Goal: Navigation & Orientation: Find specific page/section

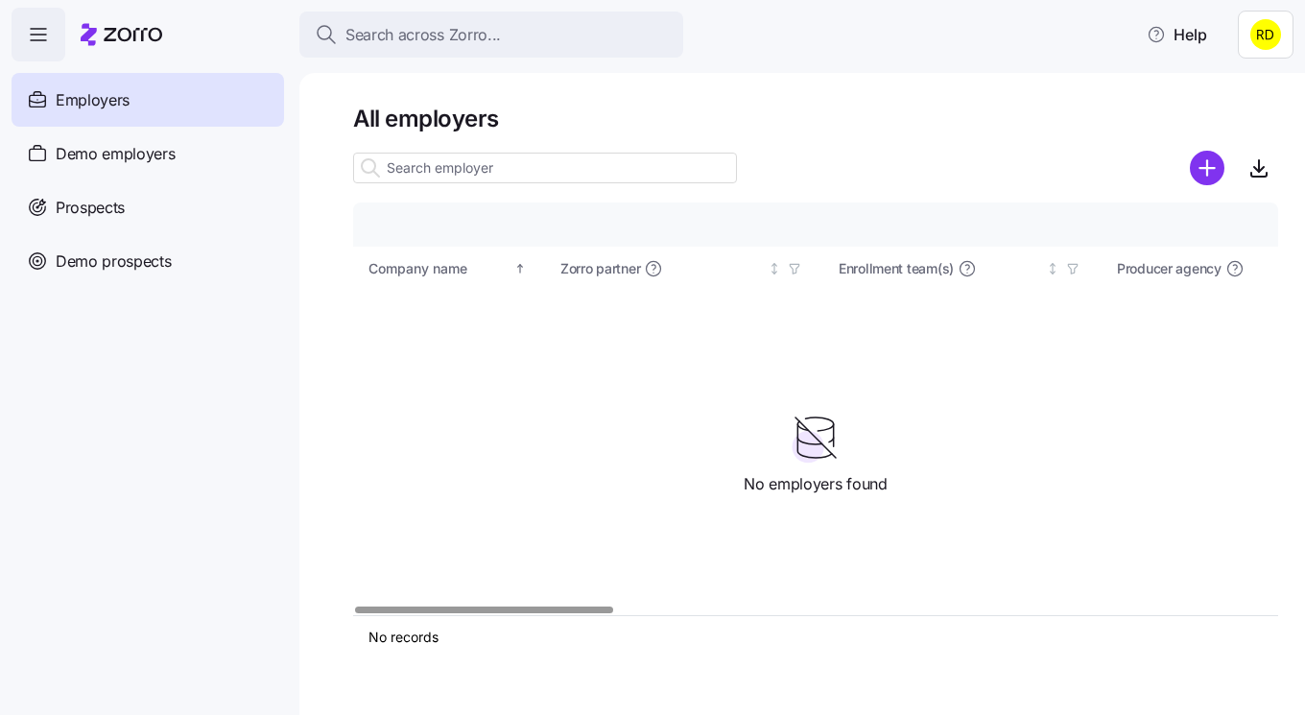
click at [1028, 137] on div at bounding box center [815, 140] width 925 height 15
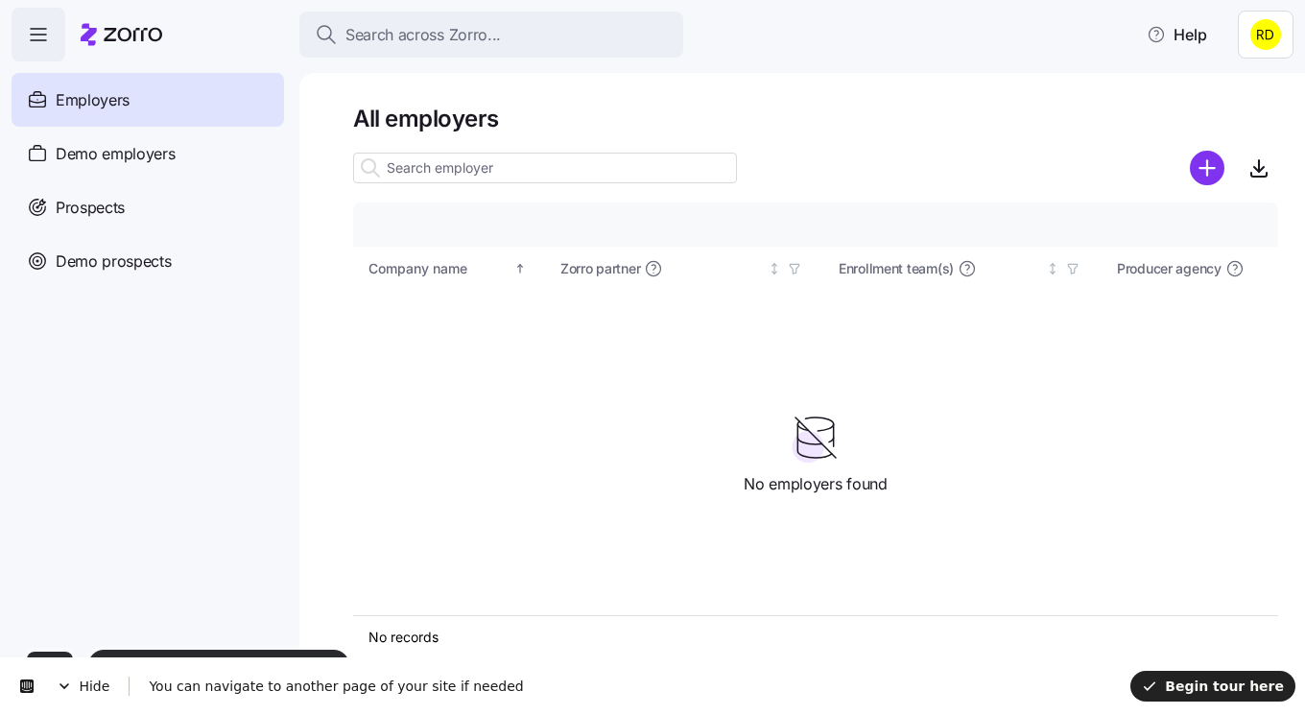
click at [907, 133] on div at bounding box center [815, 140] width 925 height 15
click at [1212, 698] on button "Begin tour here" at bounding box center [1213, 686] width 165 height 31
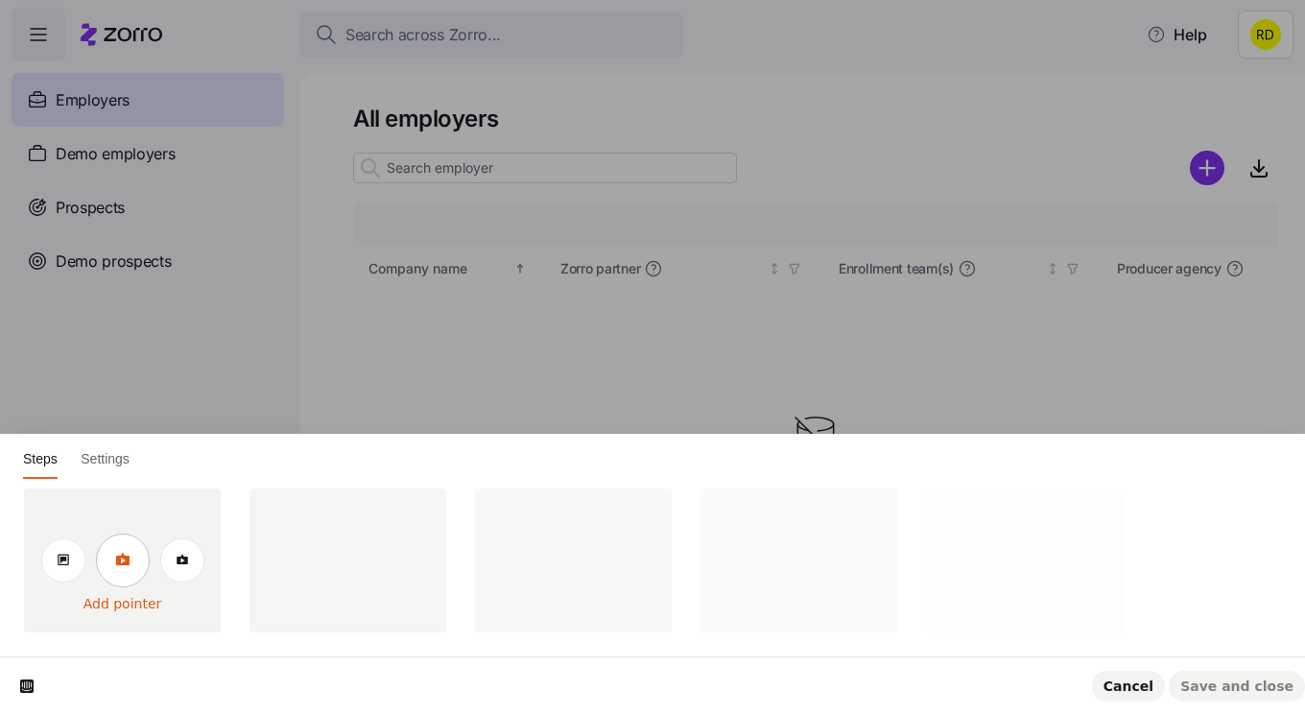
click at [128, 557] on icon at bounding box center [122, 559] width 15 height 15
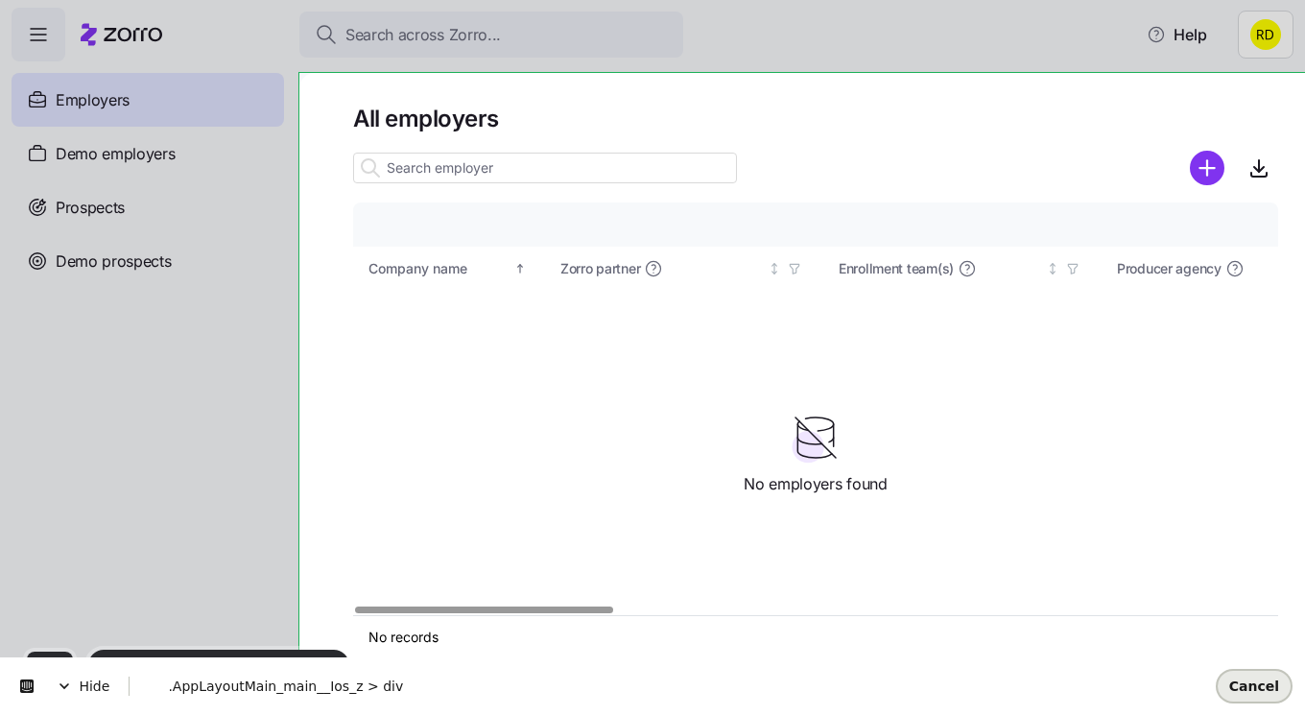
click at [1283, 682] on button "Cancel" at bounding box center [1254, 686] width 73 height 31
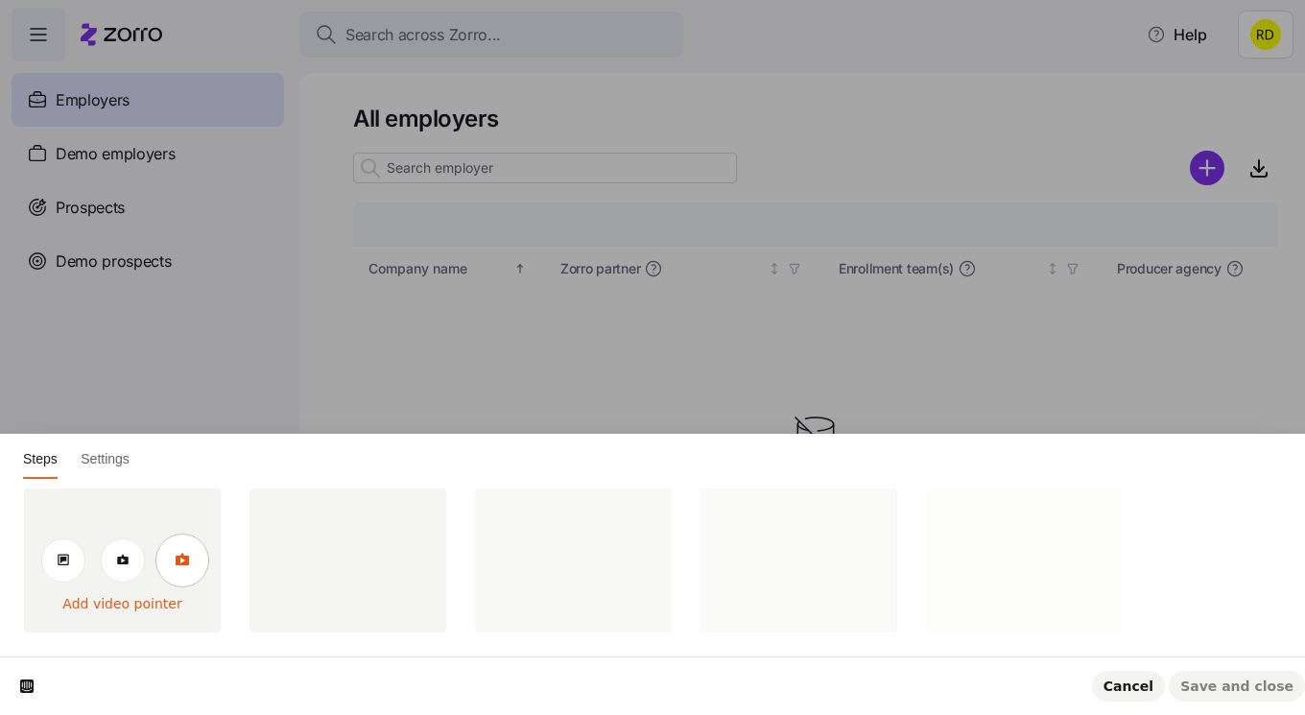
click at [194, 571] on link at bounding box center [183, 561] width 54 height 54
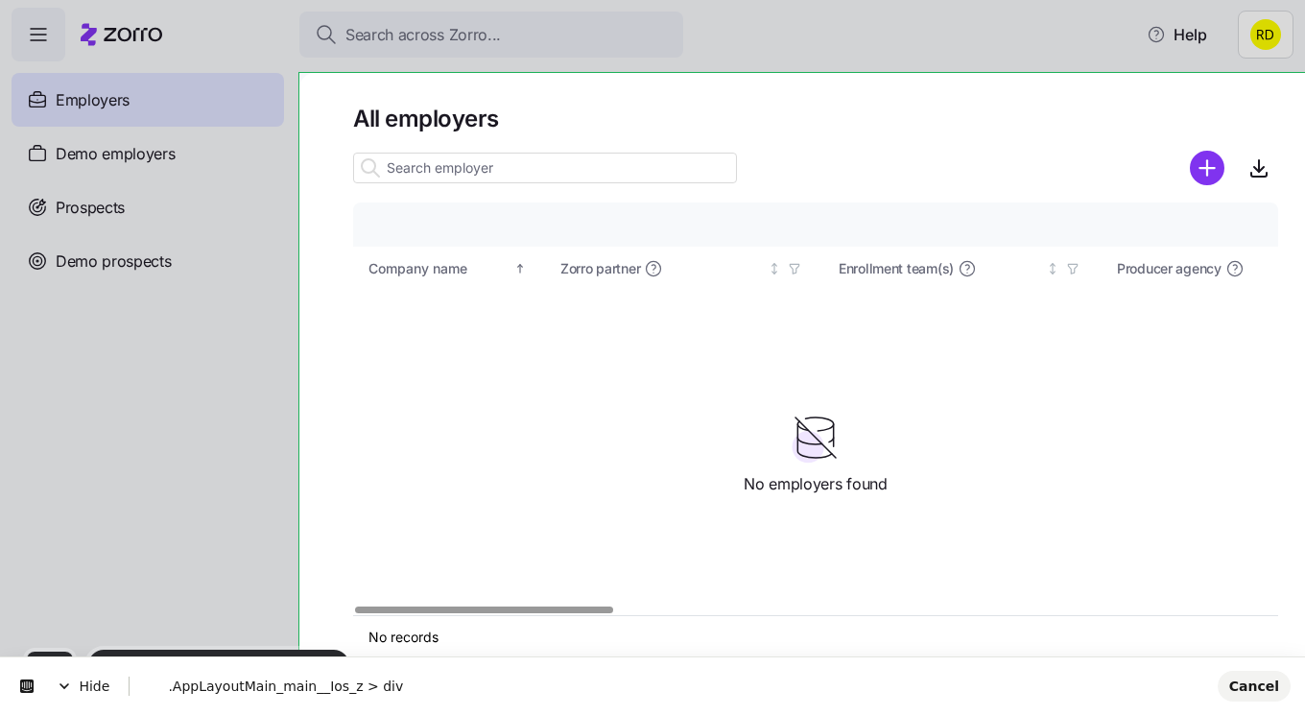
click at [327, 99] on body "Search across Zorro... Help Employers Demo employers Prospects Demo prospects A…" at bounding box center [652, 352] width 1305 height 704
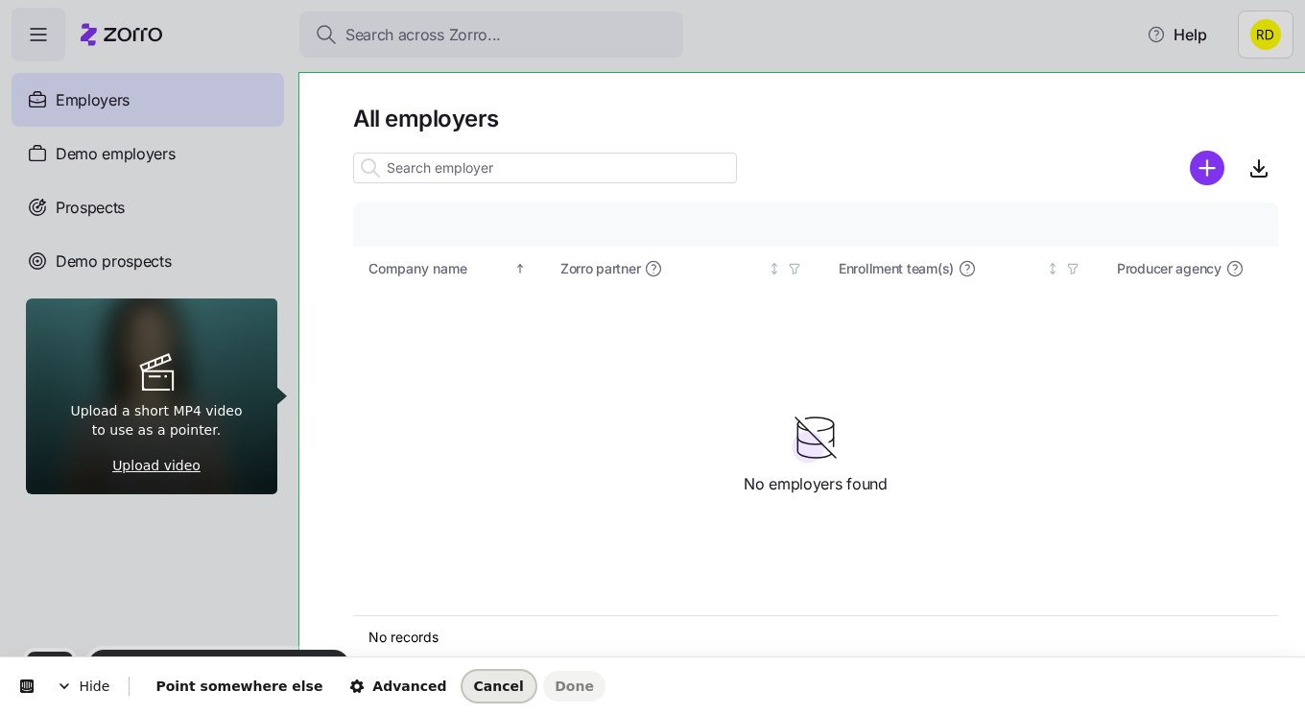
click at [463, 676] on button "Cancel" at bounding box center [499, 686] width 73 height 31
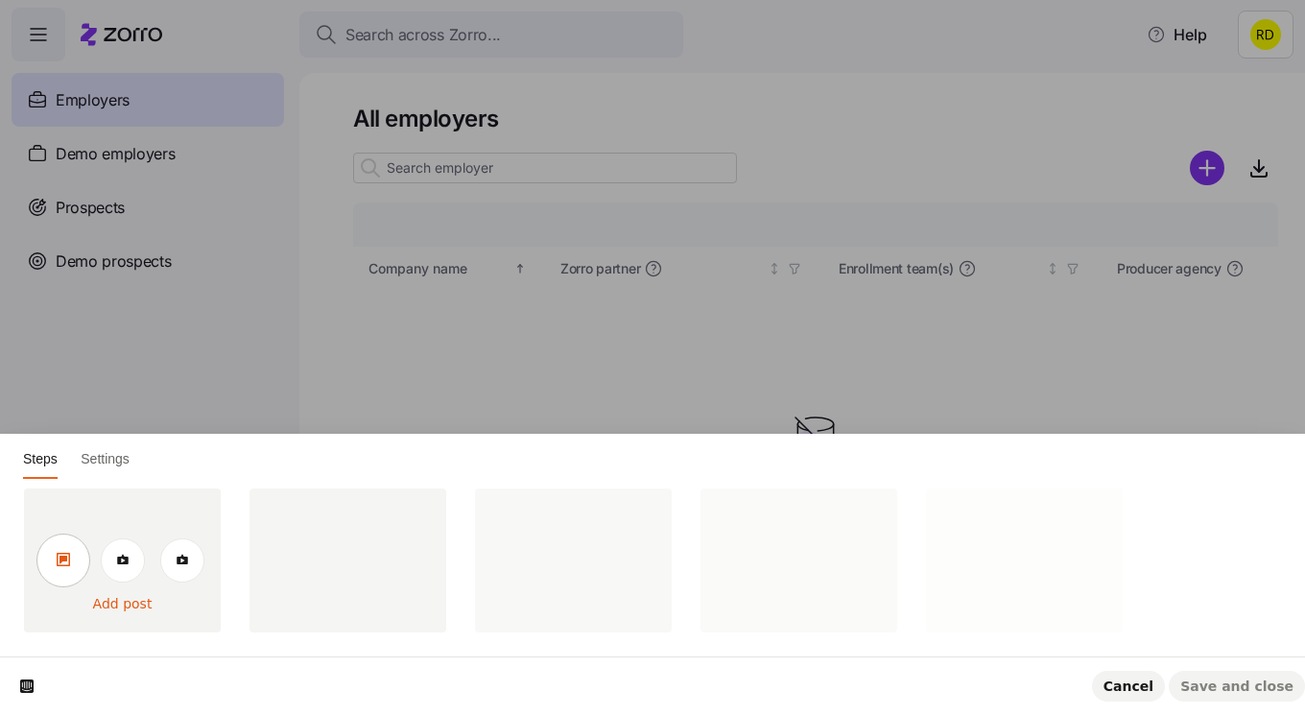
click at [78, 560] on link at bounding box center [63, 561] width 54 height 54
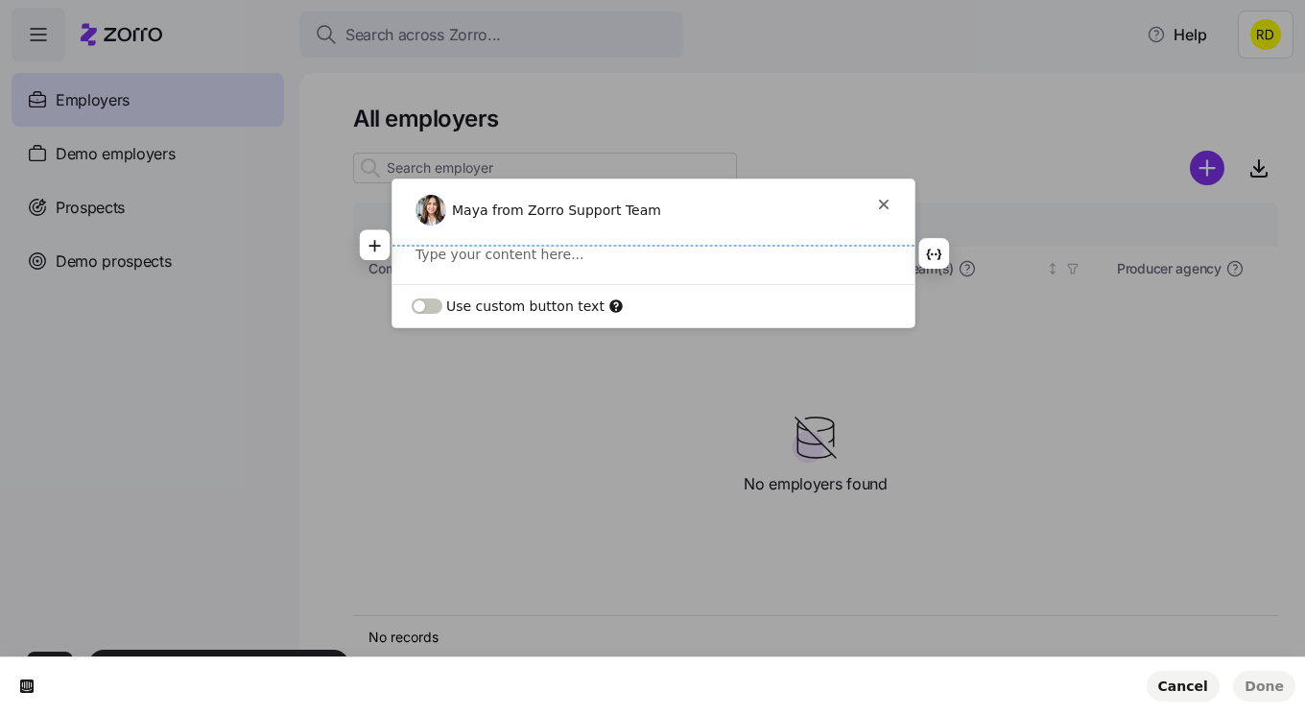
click at [464, 253] on p at bounding box center [654, 254] width 476 height 19
click at [378, 267] on icon "button" at bounding box center [375, 265] width 15 height 15
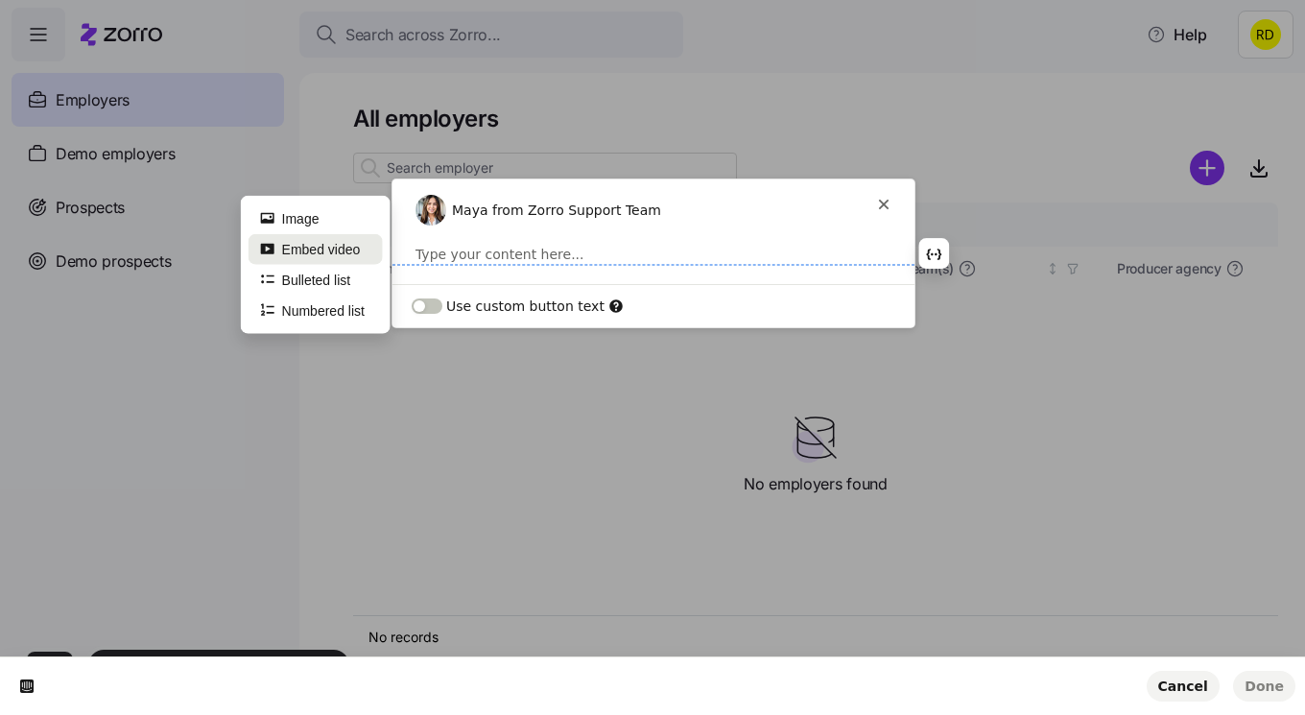
click at [375, 244] on button "Embed video" at bounding box center [316, 249] width 134 height 31
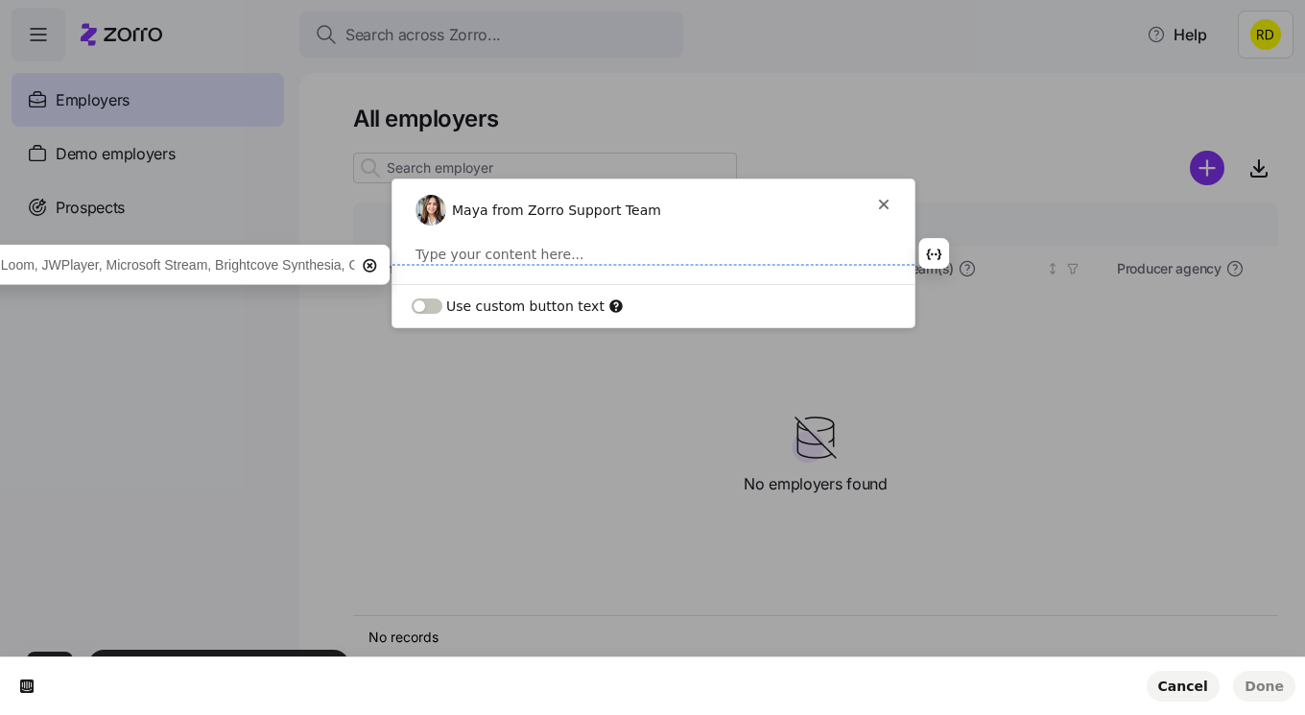
click at [249, 256] on input "text" at bounding box center [33, 266] width 641 height 30
click at [456, 256] on p at bounding box center [654, 254] width 476 height 19
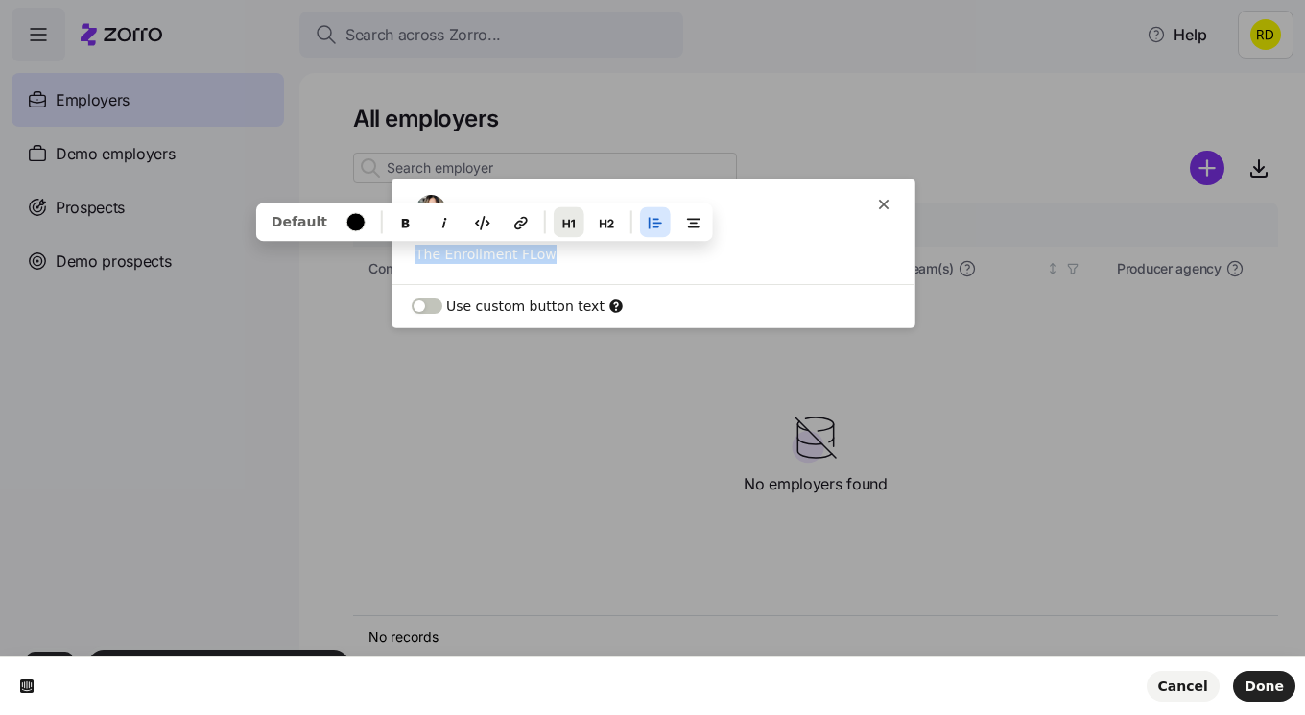
click at [564, 227] on icon "button" at bounding box center [569, 224] width 12 height 9
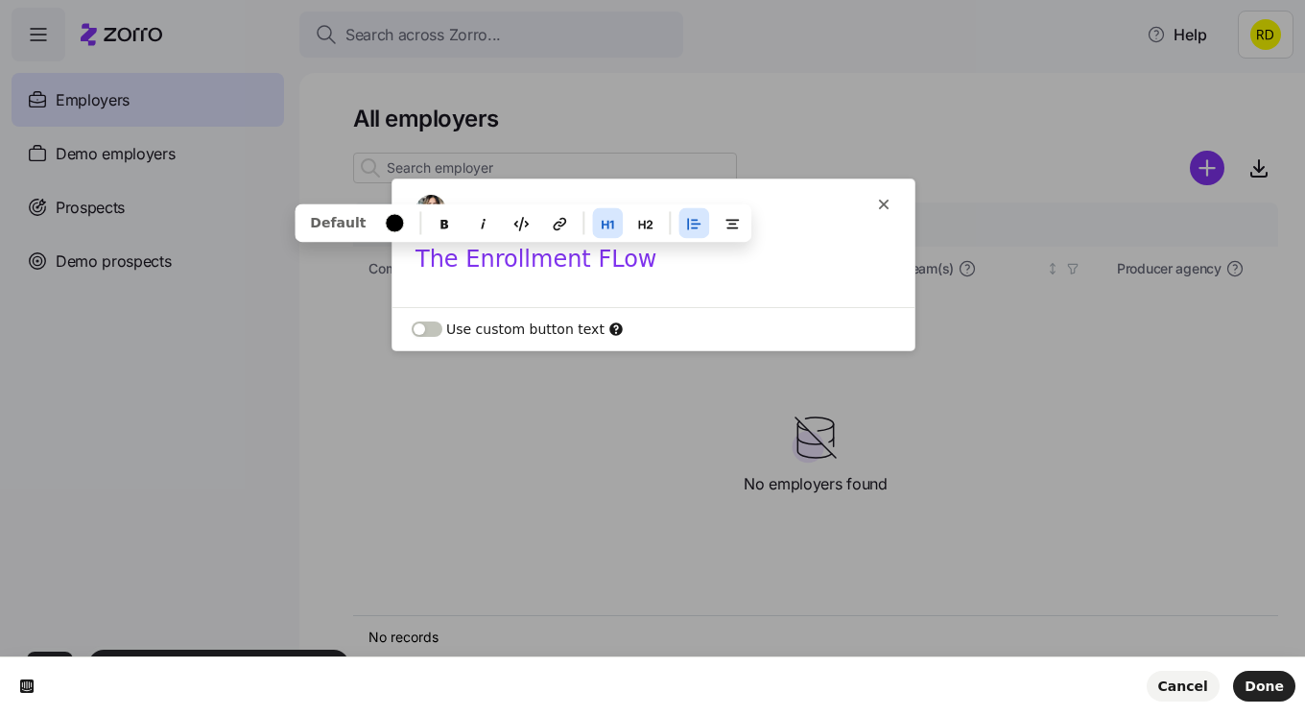
click at [577, 260] on h1 "The Enrollment FLow" at bounding box center [654, 266] width 476 height 42
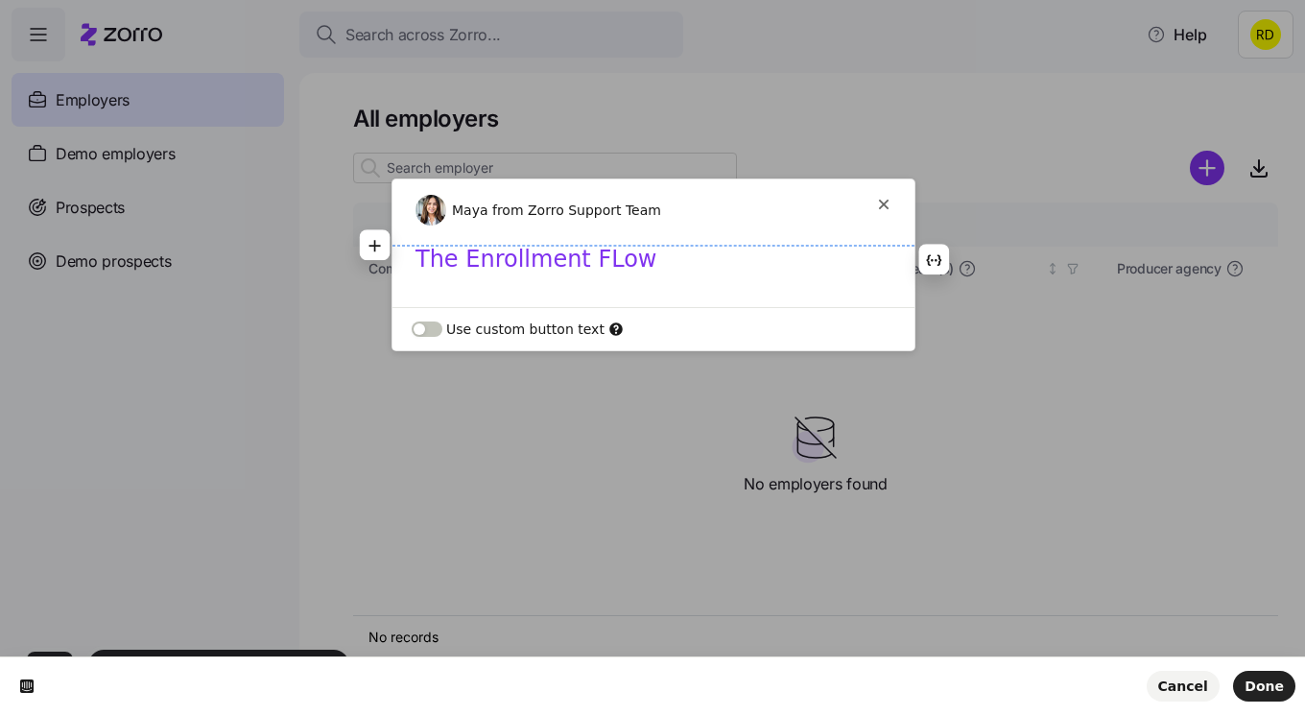
click at [584, 260] on h1 "The Enrollment FLow" at bounding box center [654, 266] width 476 height 42
click at [668, 266] on h1 "The Enrollment Flow" at bounding box center [654, 266] width 476 height 42
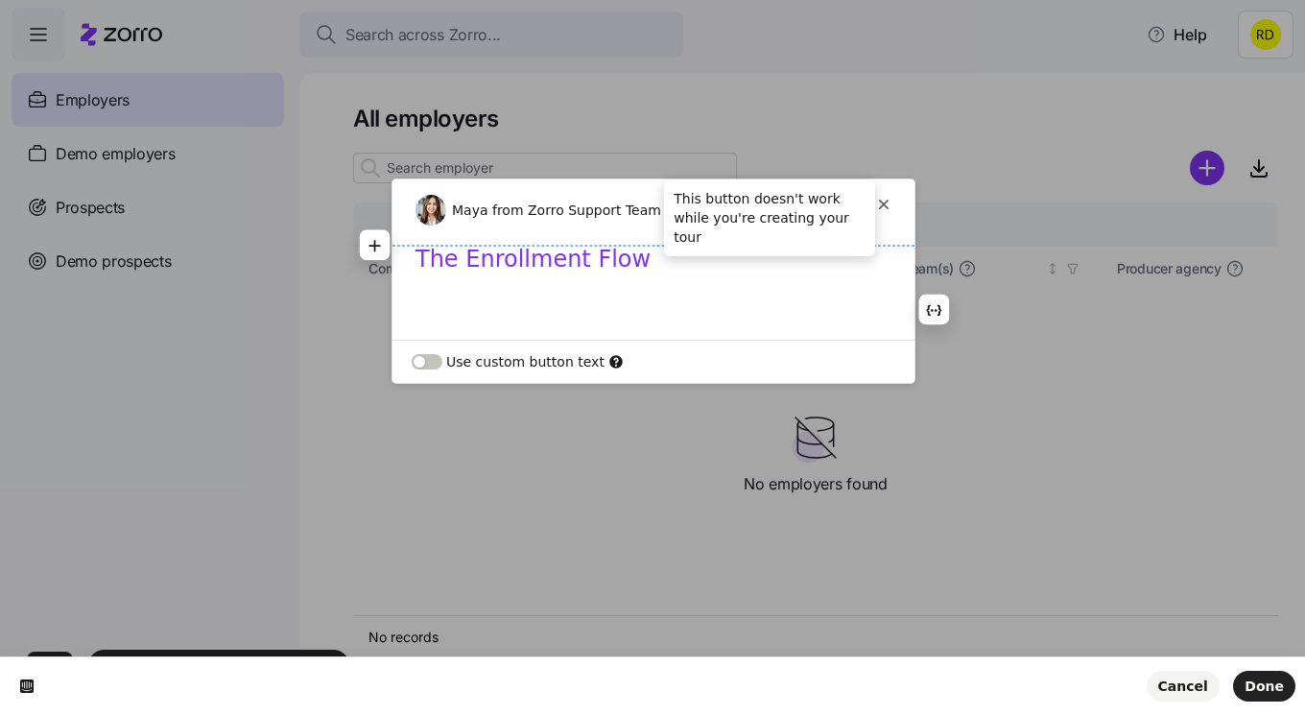
click at [888, 198] on icon at bounding box center [883, 204] width 15 height 15
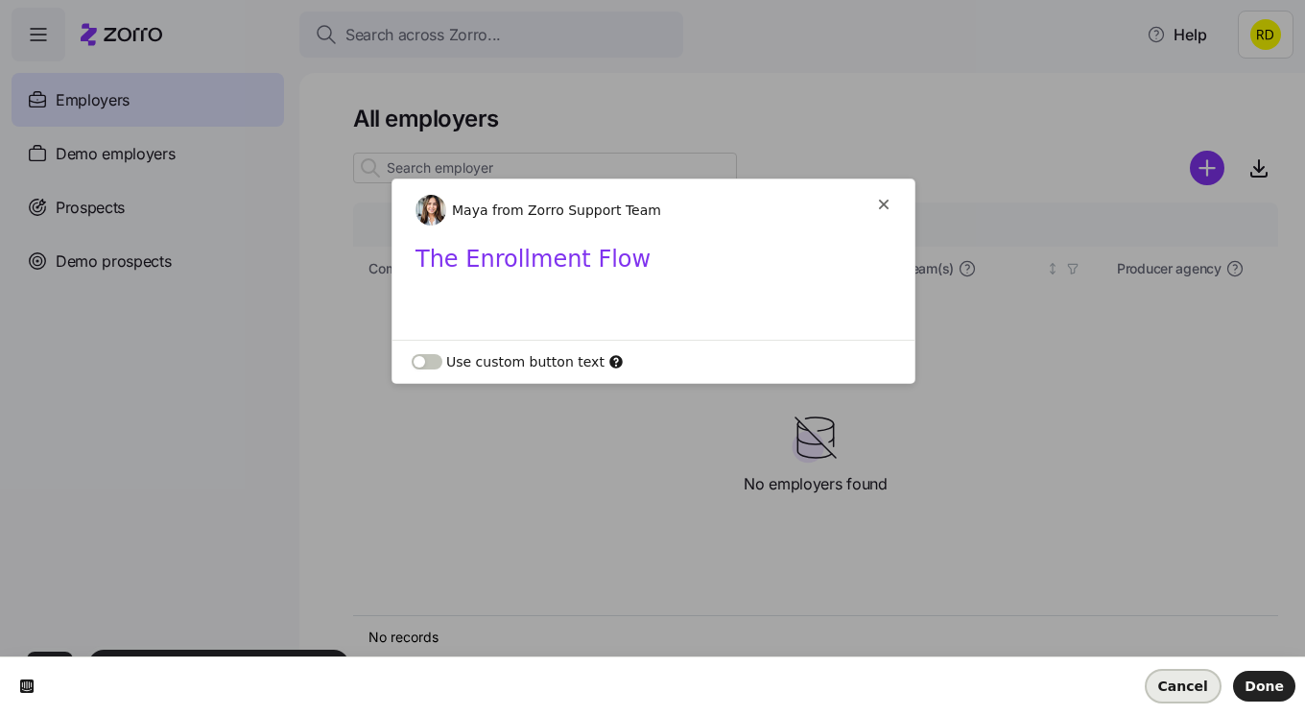
click at [1187, 696] on button "Cancel" at bounding box center [1183, 686] width 73 height 31
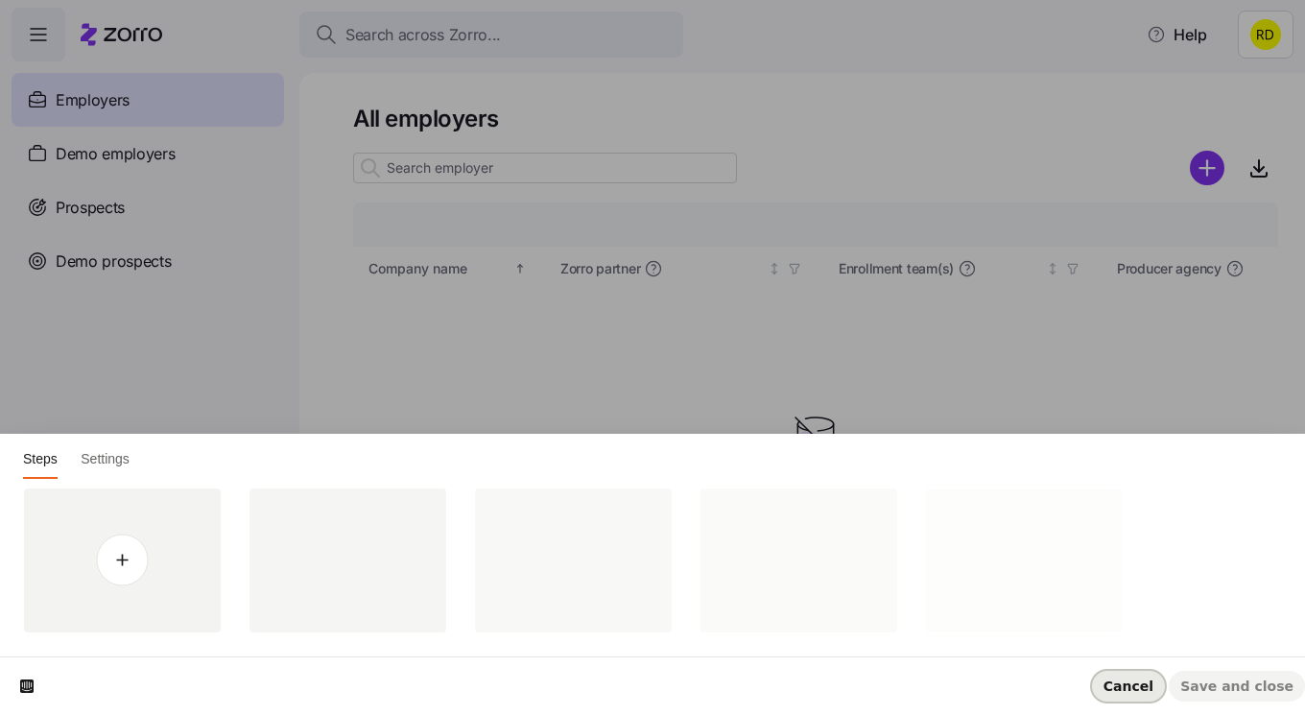
click at [1143, 677] on button "Cancel" at bounding box center [1128, 686] width 73 height 31
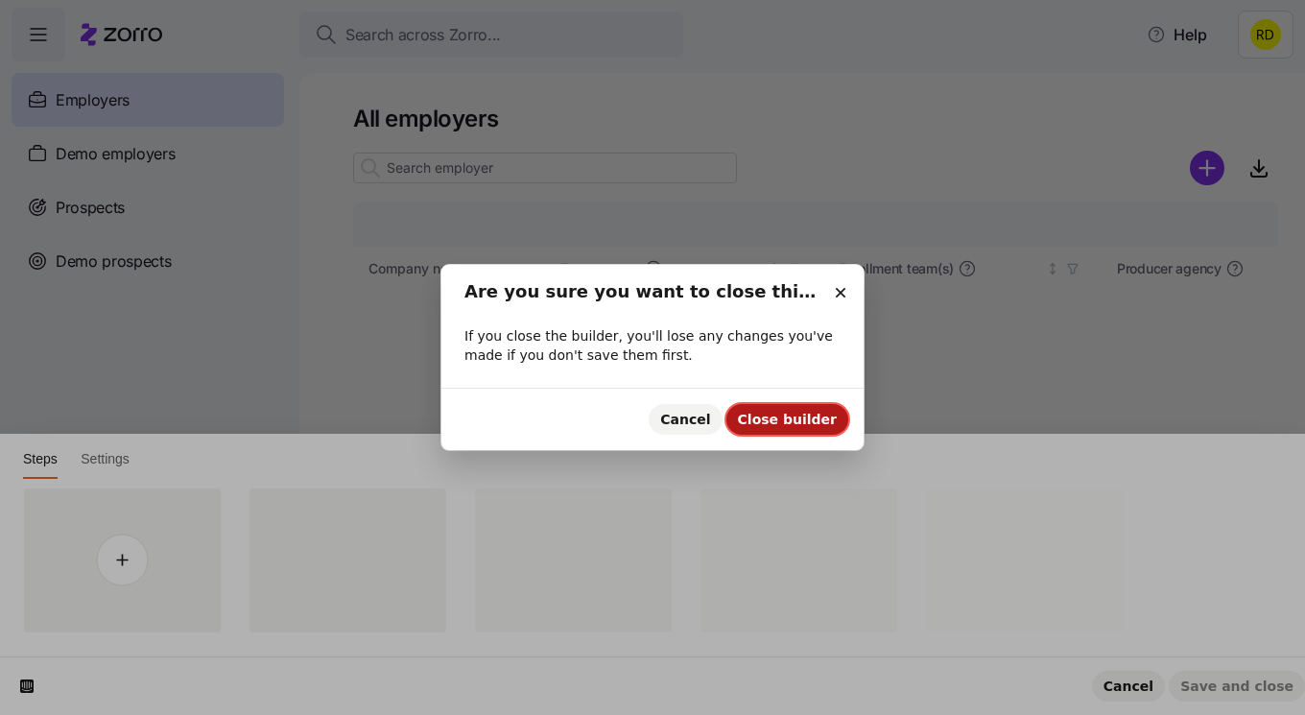
click at [763, 414] on span "Close builder" at bounding box center [787, 419] width 99 height 15
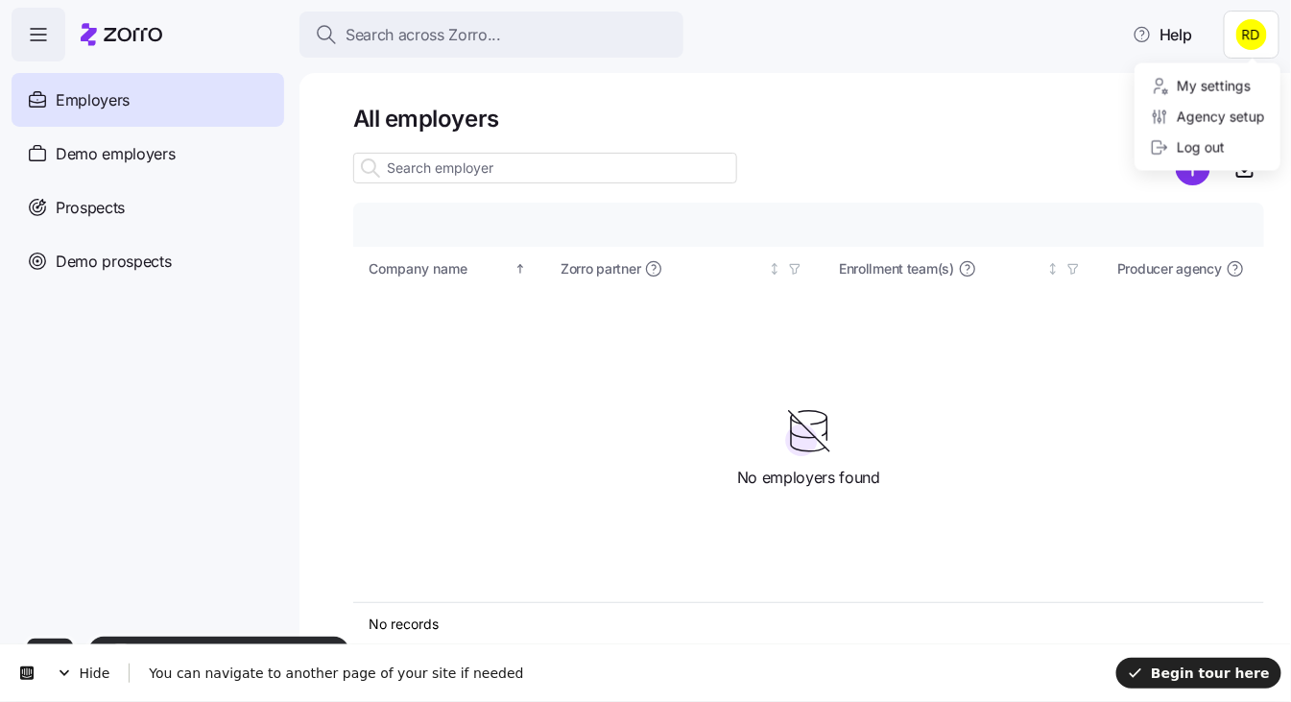
click at [1262, 36] on html "Search across Zorro... Help Employers Demo employers Prospects Demo prospects A…" at bounding box center [645, 345] width 1291 height 690
click at [930, 122] on html "Search across Zorro... Help Employers Demo employers Prospects Demo prospects A…" at bounding box center [645, 345] width 1291 height 690
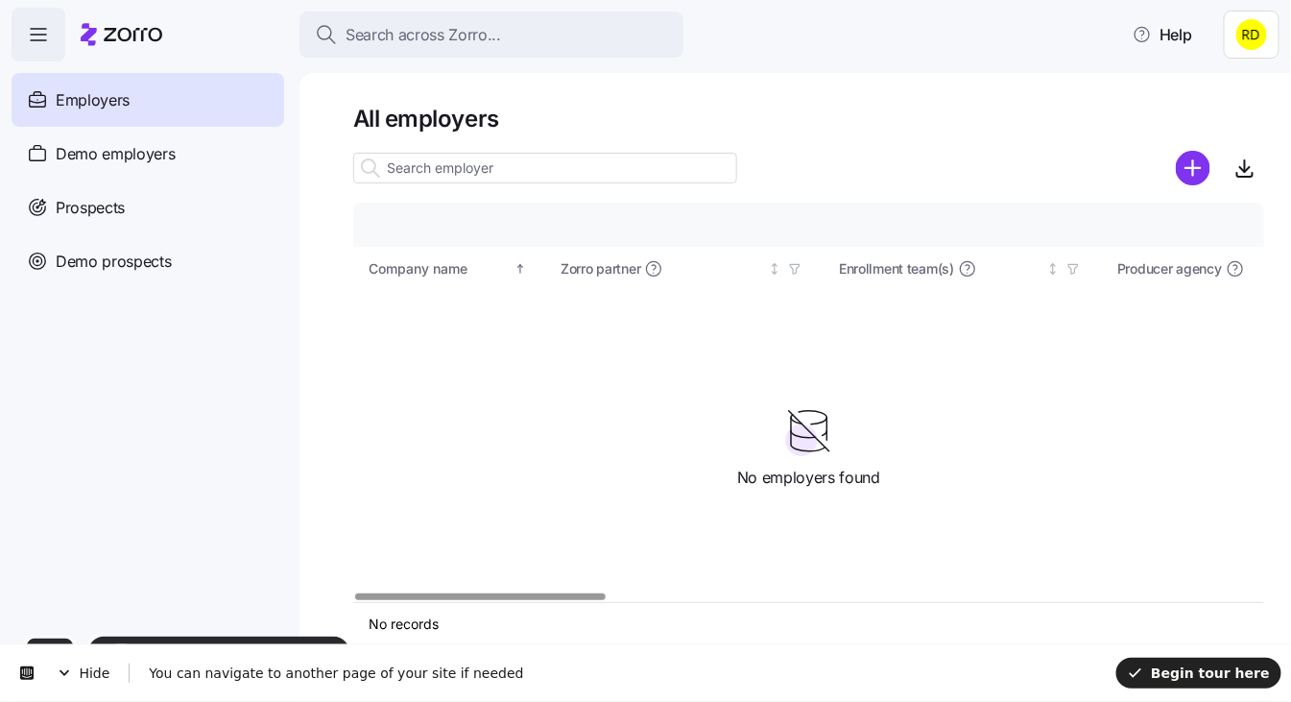
click at [1253, 18] on html "Search across Zorro... Help Employers Demo employers Prospects Demo prospects A…" at bounding box center [645, 345] width 1291 height 690
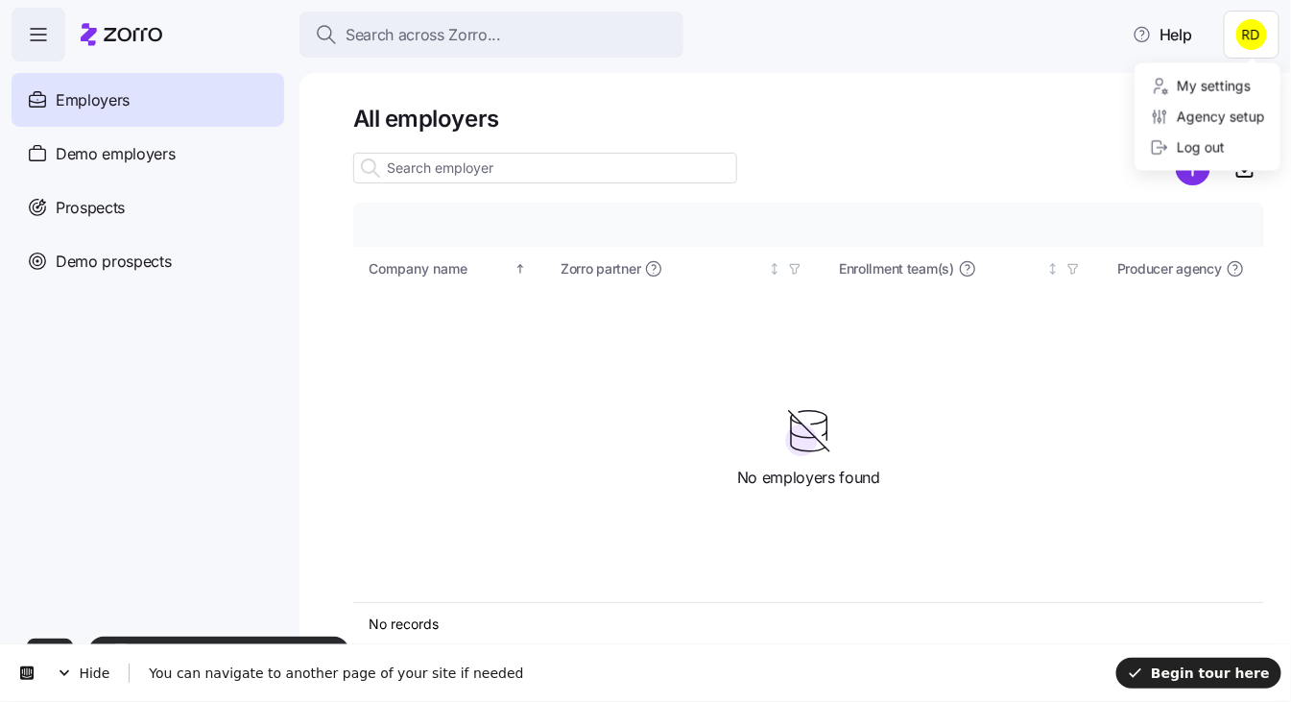
click at [947, 152] on html "Search across Zorro... Help Employers Demo employers Prospects Demo prospects A…" at bounding box center [645, 345] width 1291 height 690
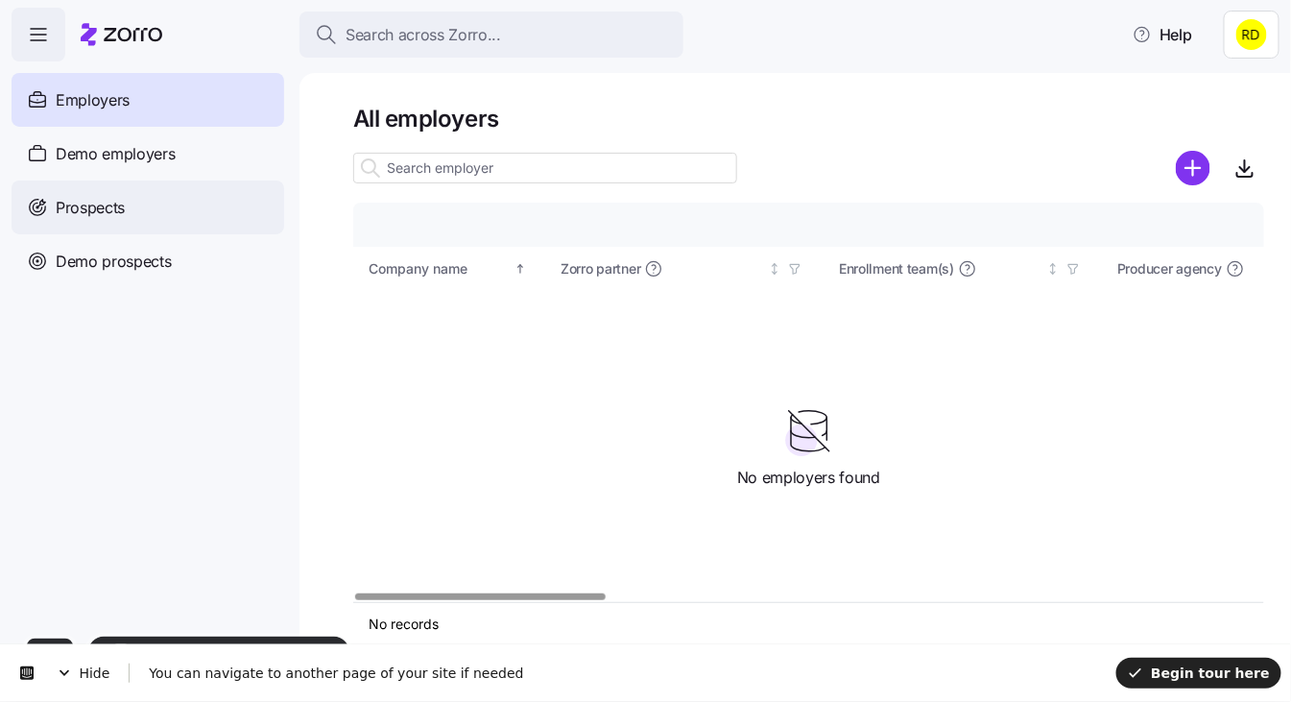
click at [154, 208] on div "Prospects" at bounding box center [148, 207] width 273 height 54
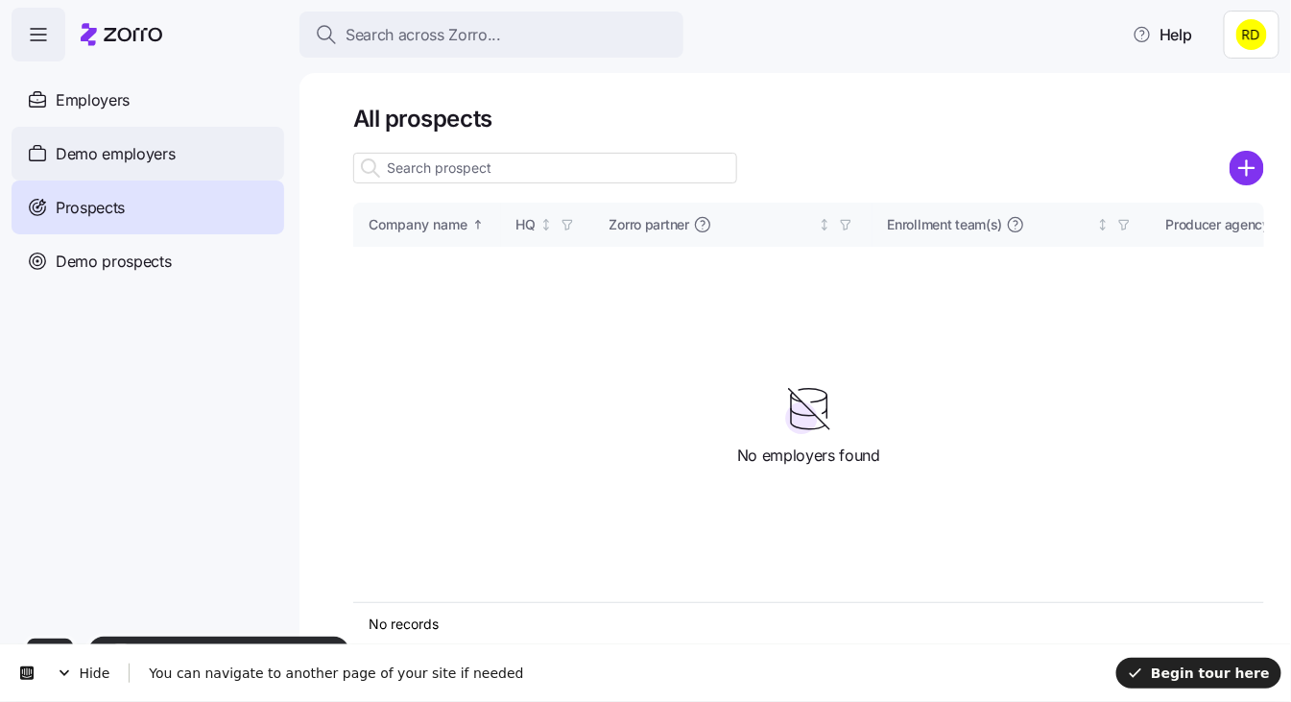
click at [242, 161] on div "Demo employers" at bounding box center [148, 154] width 273 height 54
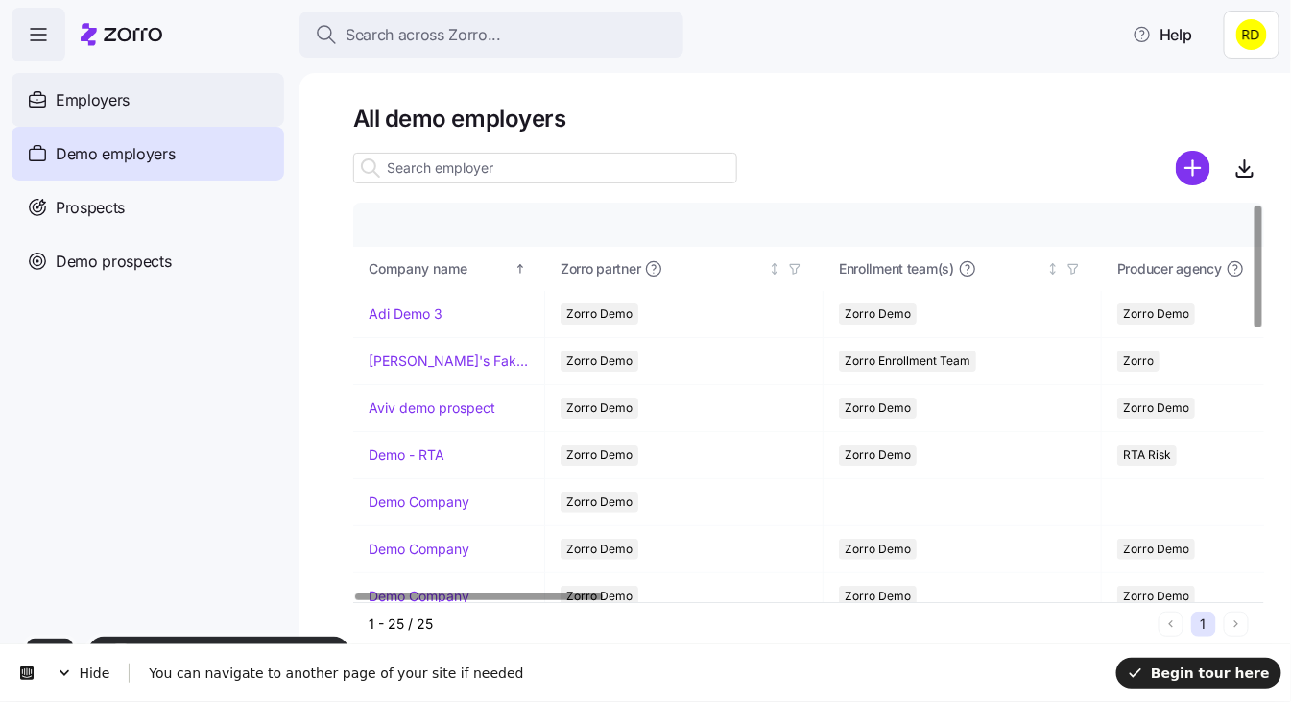
click at [149, 102] on div "Employers" at bounding box center [148, 100] width 273 height 54
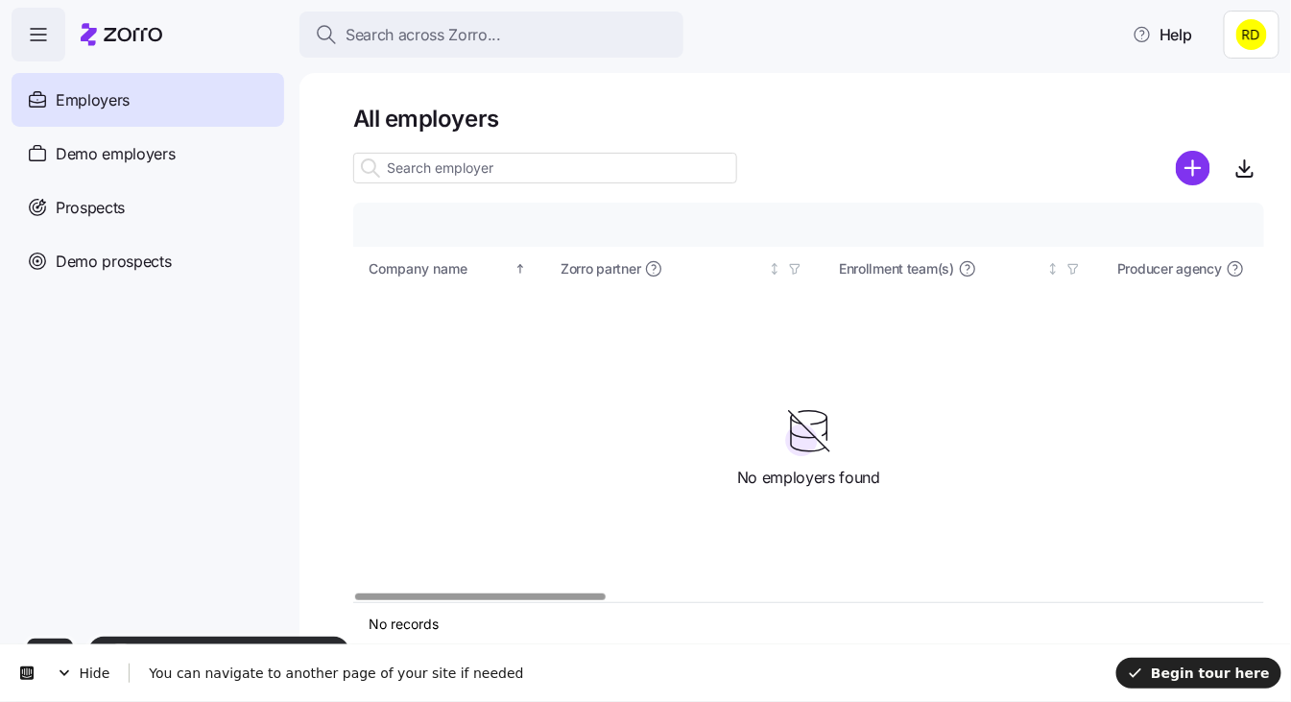
drag, startPoint x: 401, startPoint y: 325, endPoint x: 733, endPoint y: 342, distance: 332.5
click at [733, 342] on div "Company details Benefit status Company name [PERSON_NAME] partner Enrollment te…" at bounding box center [808, 402] width 911 height 399
click at [1215, 671] on span "Begin tour here" at bounding box center [1199, 671] width 142 height 15
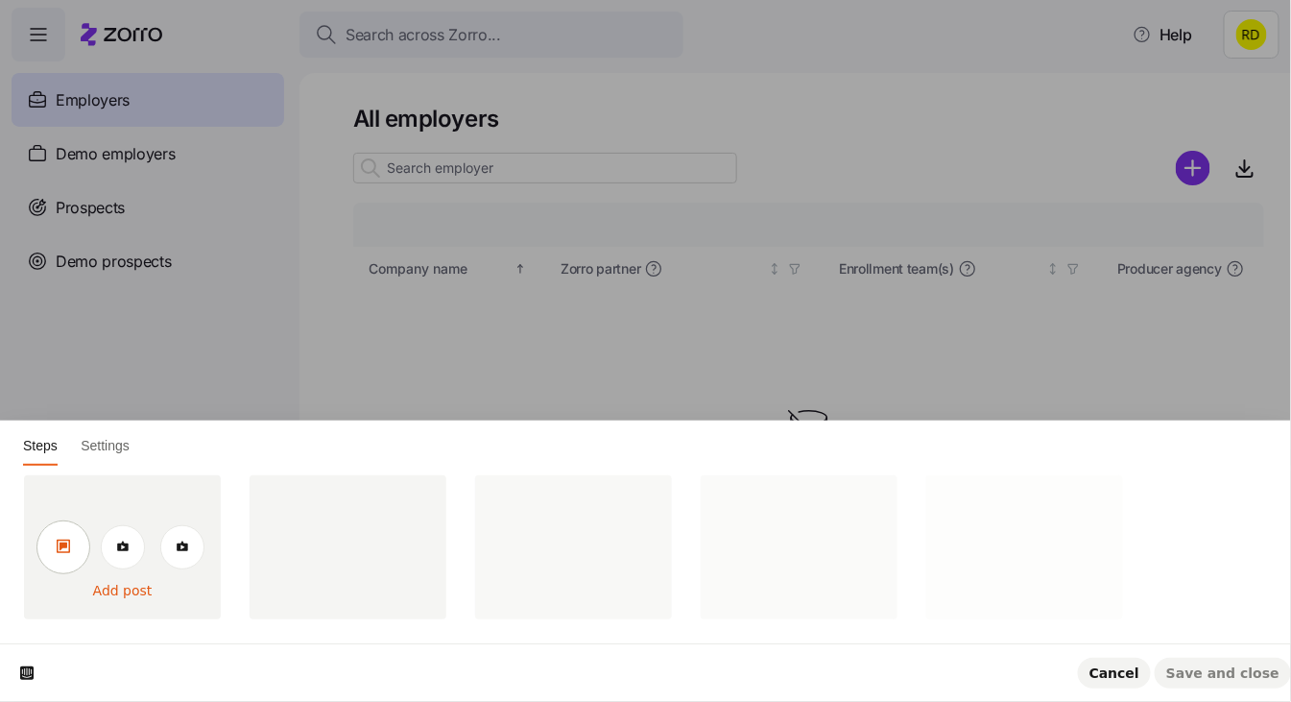
click at [70, 550] on icon at bounding box center [63, 545] width 15 height 15
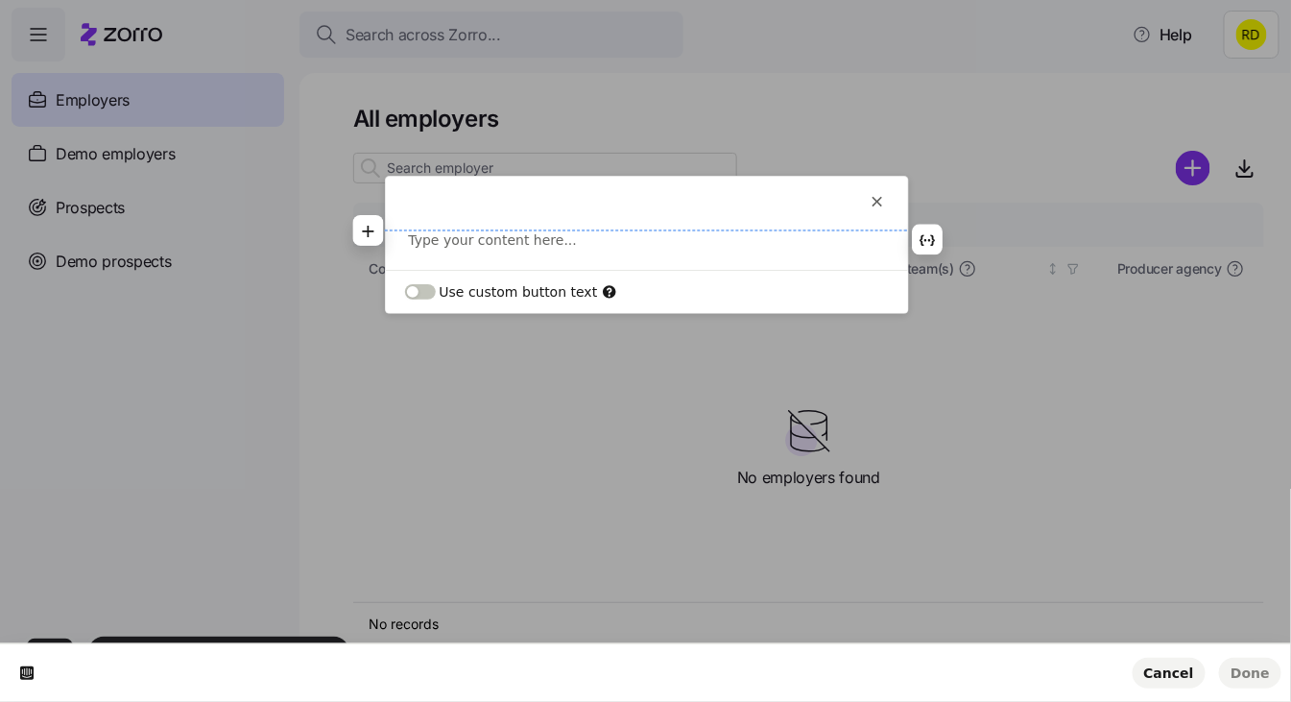
click at [488, 232] on p at bounding box center [647, 239] width 476 height 19
click at [376, 238] on button "button" at bounding box center [367, 249] width 31 height 31
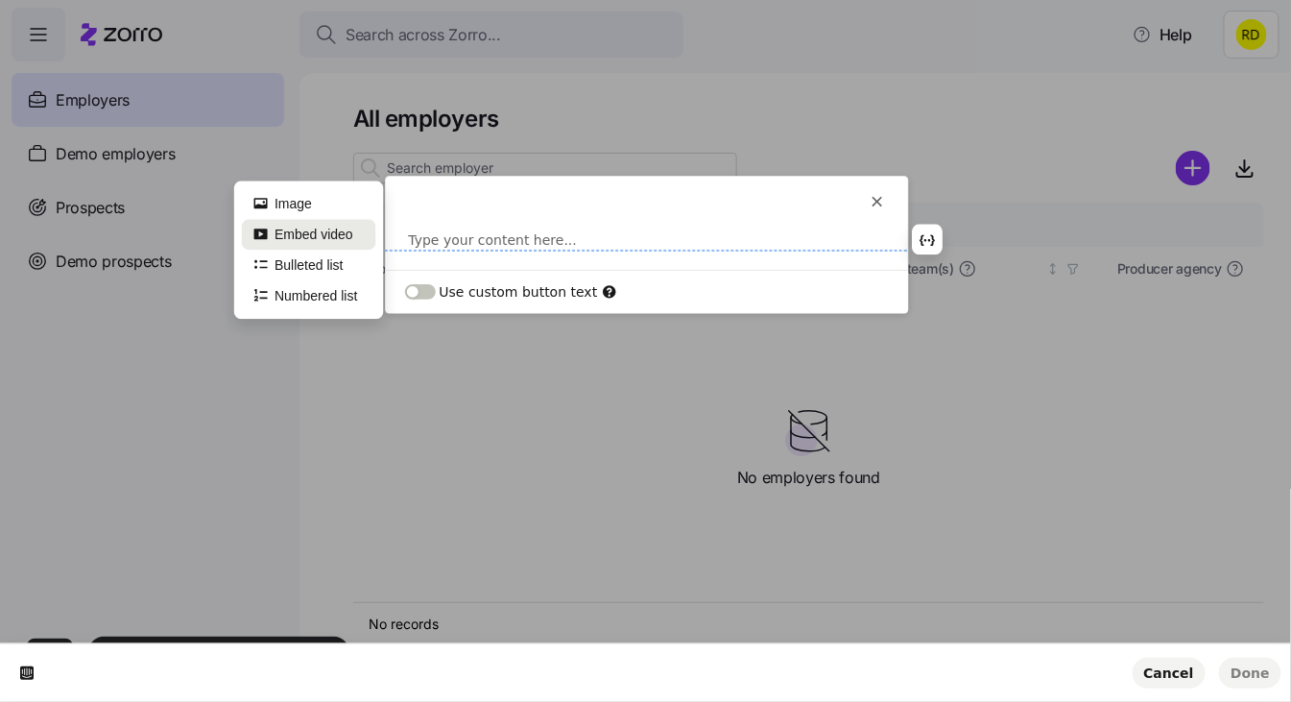
click at [347, 239] on button "Embed video" at bounding box center [308, 234] width 134 height 31
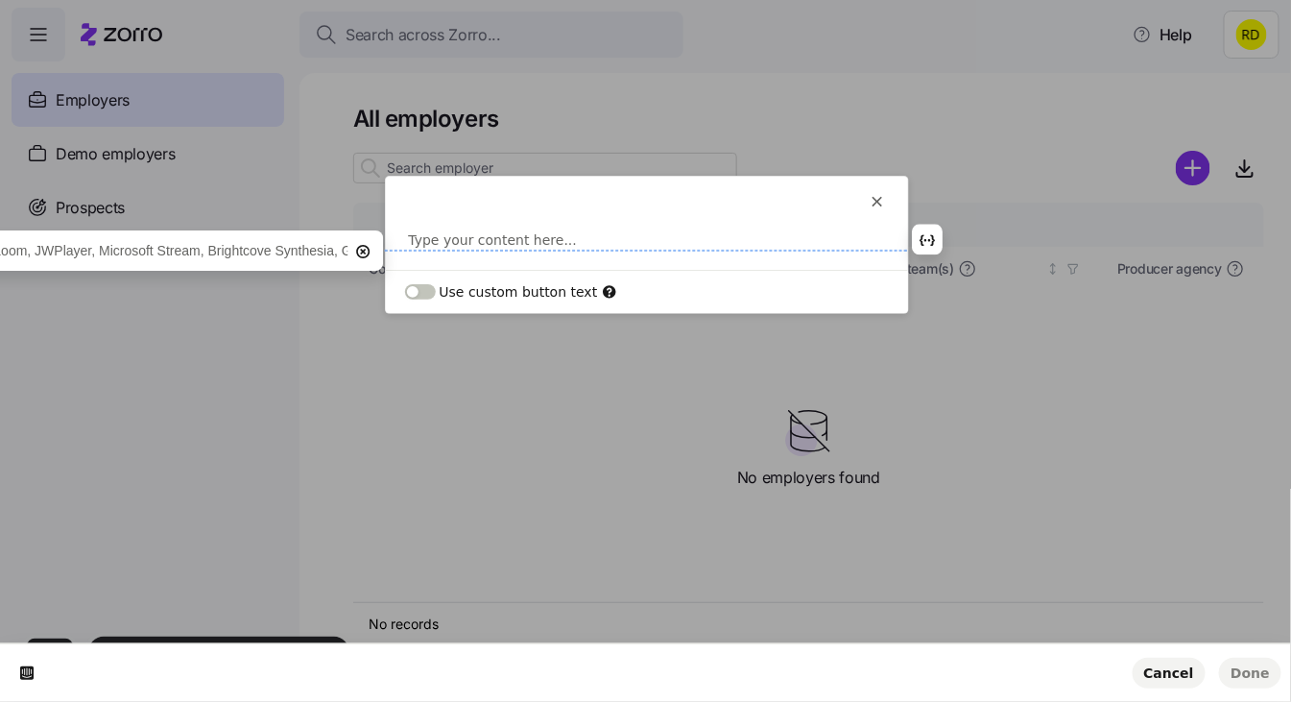
click at [278, 245] on input "text" at bounding box center [26, 250] width 641 height 30
click at [357, 248] on icon "button" at bounding box center [362, 251] width 13 height 13
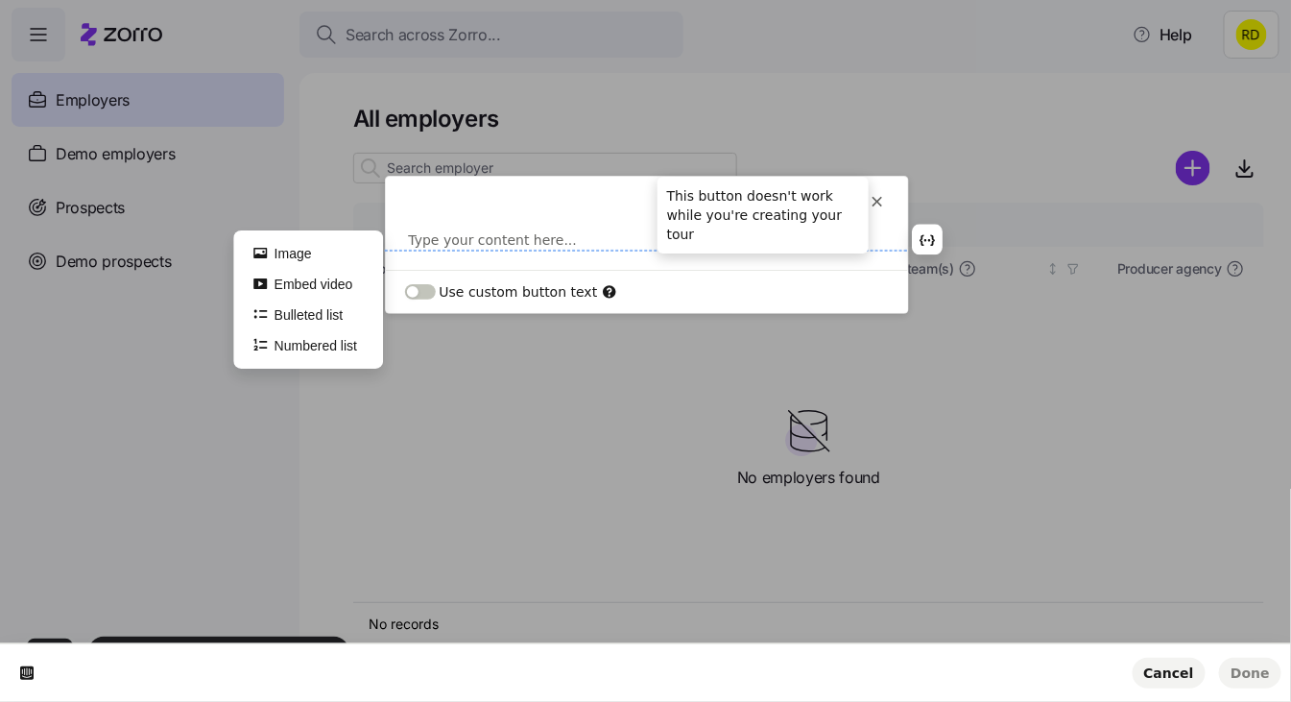
click at [872, 195] on icon at bounding box center [877, 201] width 15 height 15
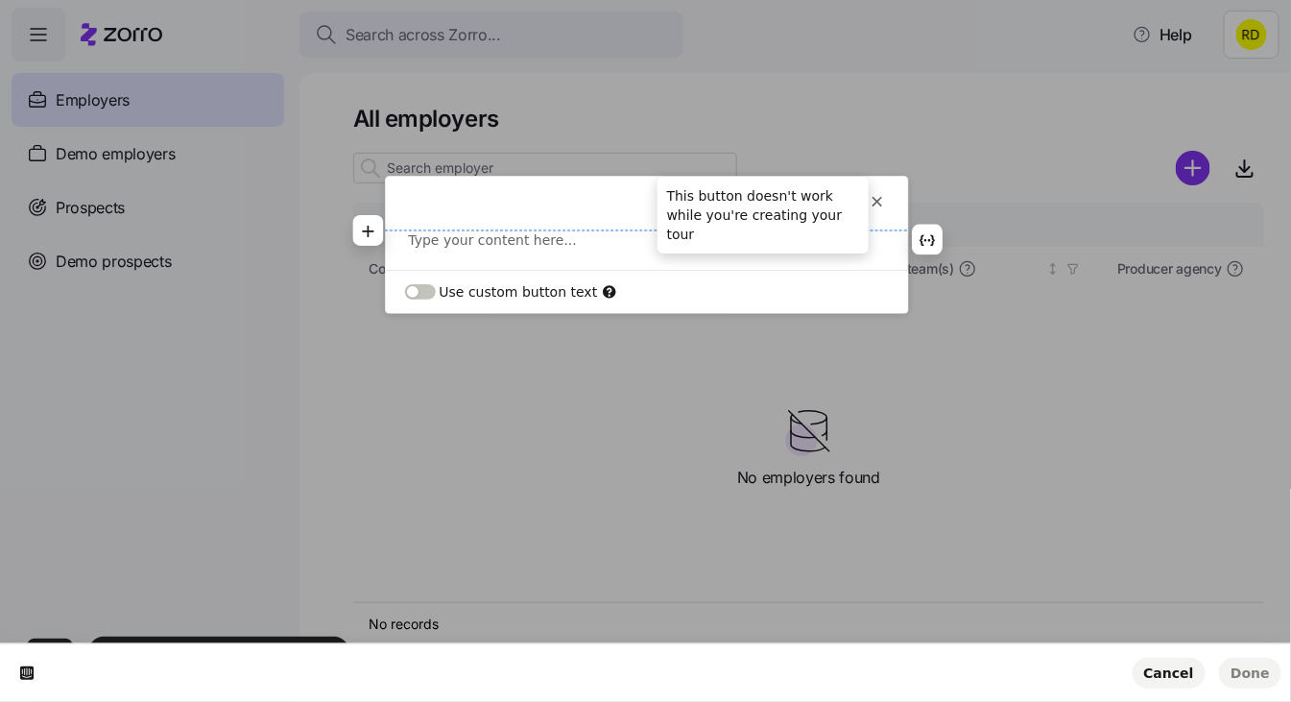
click at [873, 203] on icon at bounding box center [877, 202] width 11 height 11
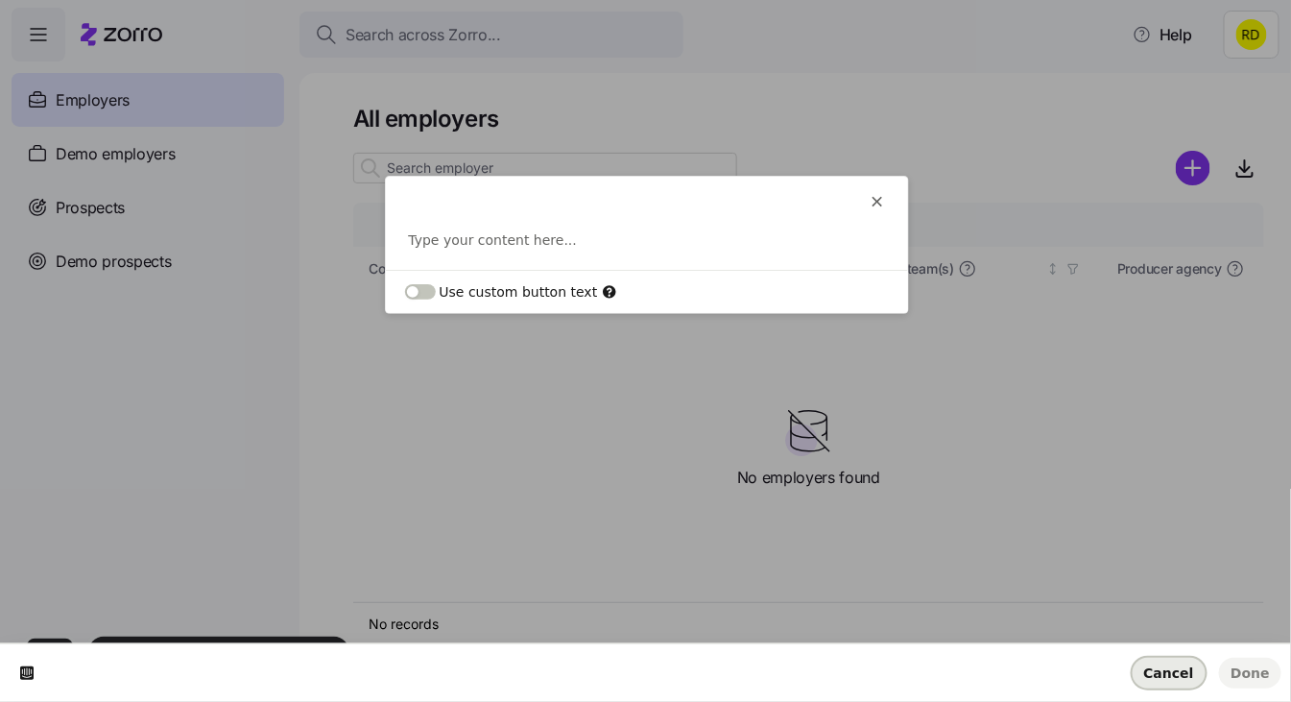
click at [1169, 670] on span "Cancel" at bounding box center [1169, 672] width 50 height 15
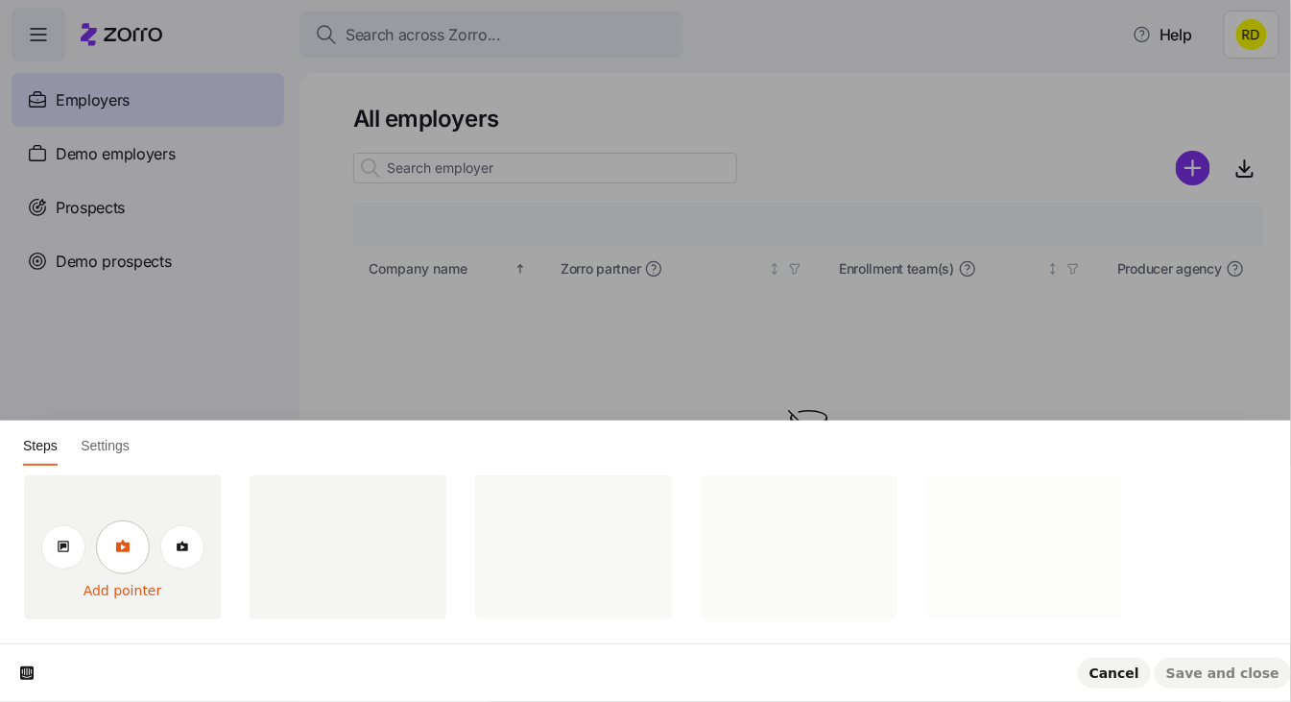
click at [125, 562] on link at bounding box center [123, 547] width 54 height 54
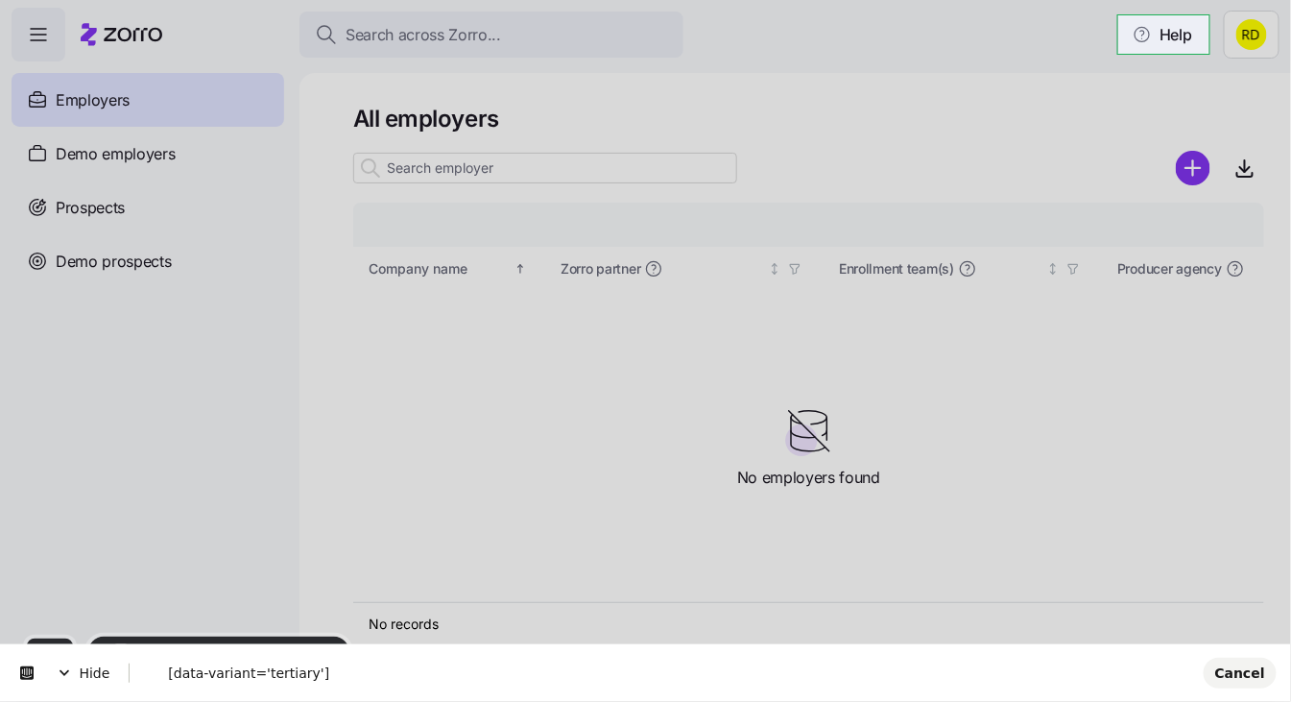
click at [1126, 38] on body "Search across Zorro... Help Employers Demo employers Prospects Demo prospects A…" at bounding box center [645, 345] width 1291 height 690
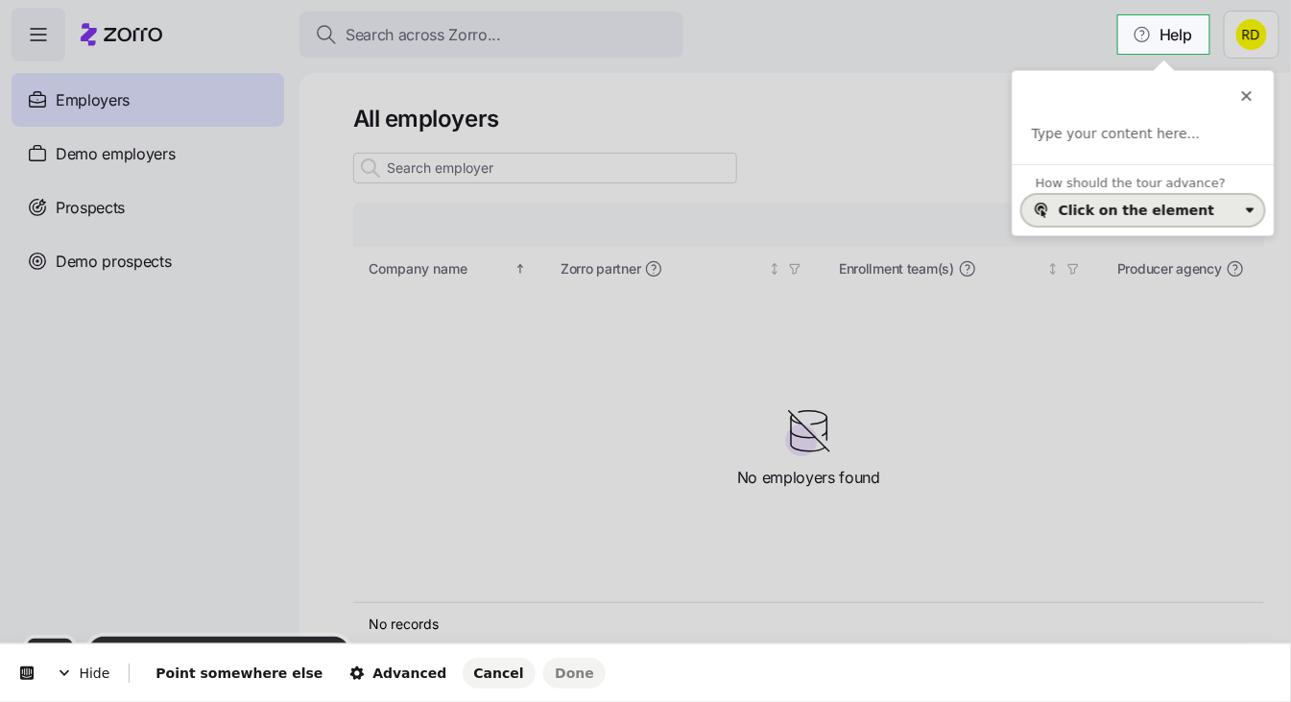
click at [1096, 208] on div "Click on the element" at bounding box center [1137, 210] width 156 height 15
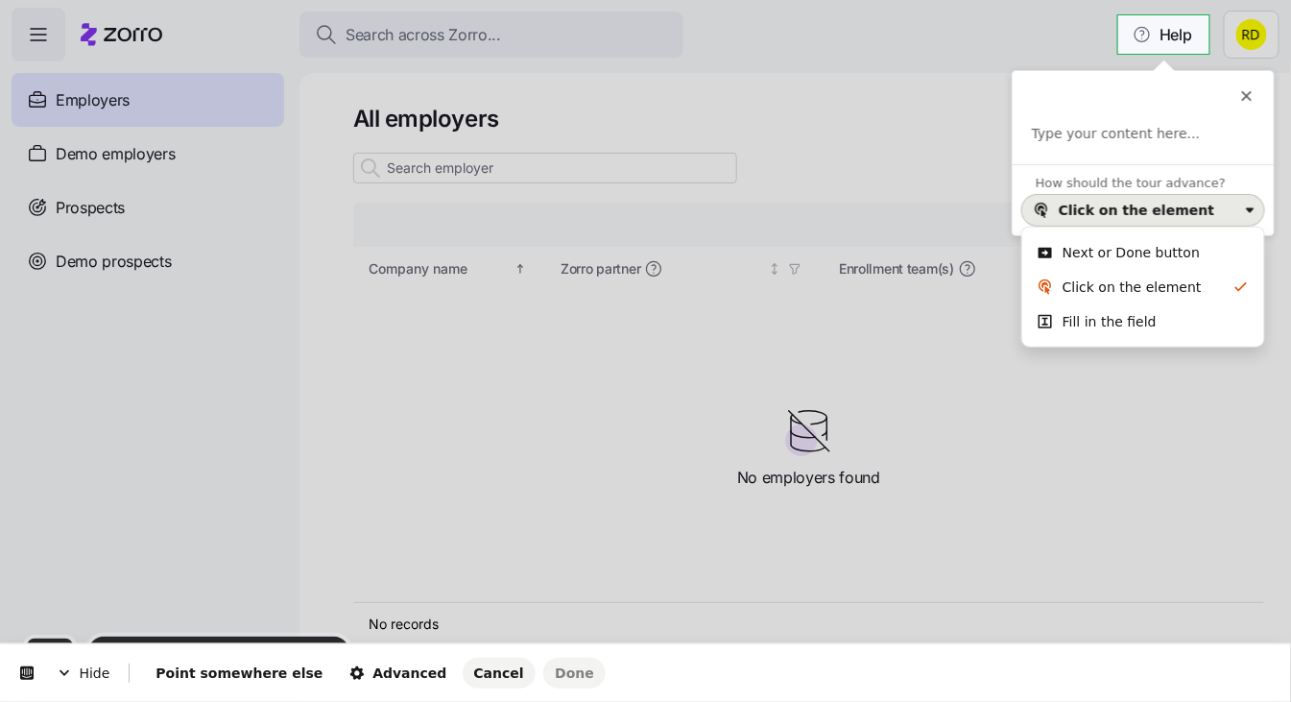
click at [1213, 206] on div "Click on the element" at bounding box center [1148, 210] width 179 height 15
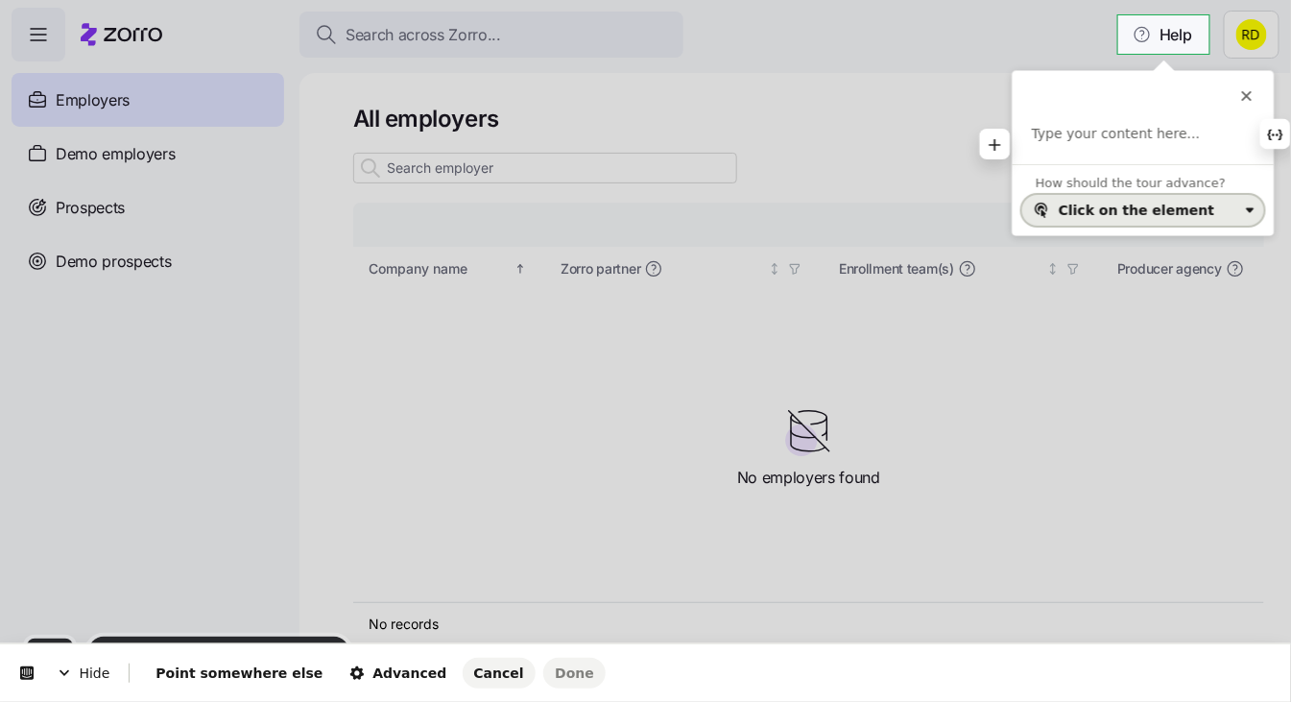
click at [1171, 207] on div "Click on the element" at bounding box center [1137, 210] width 156 height 15
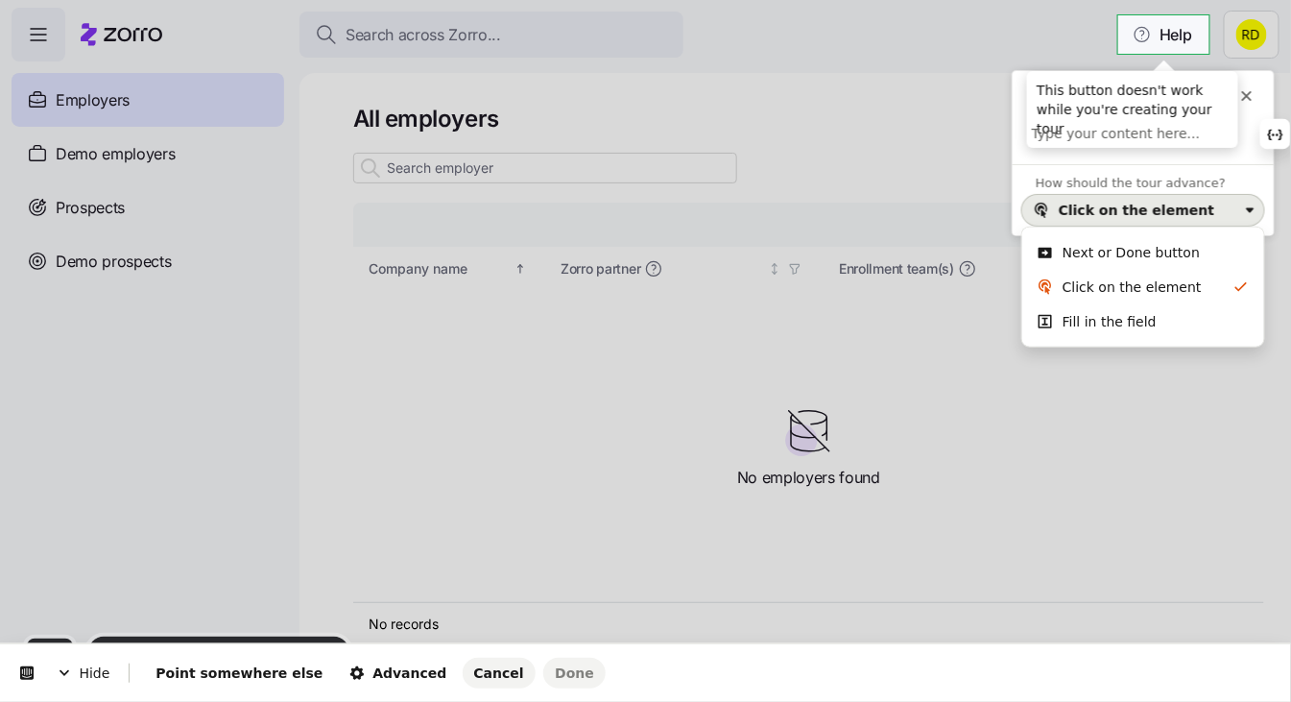
click at [1245, 103] on icon at bounding box center [1246, 95] width 15 height 15
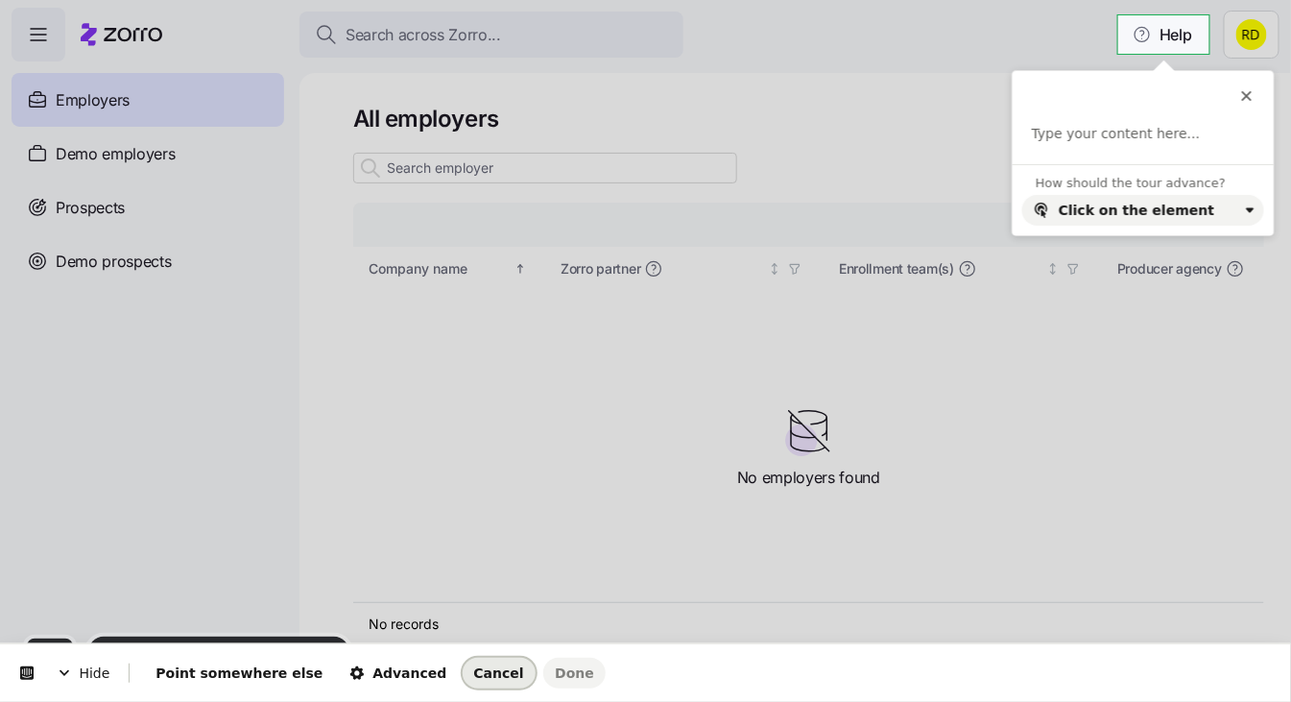
click at [463, 663] on button "Cancel" at bounding box center [499, 673] width 73 height 31
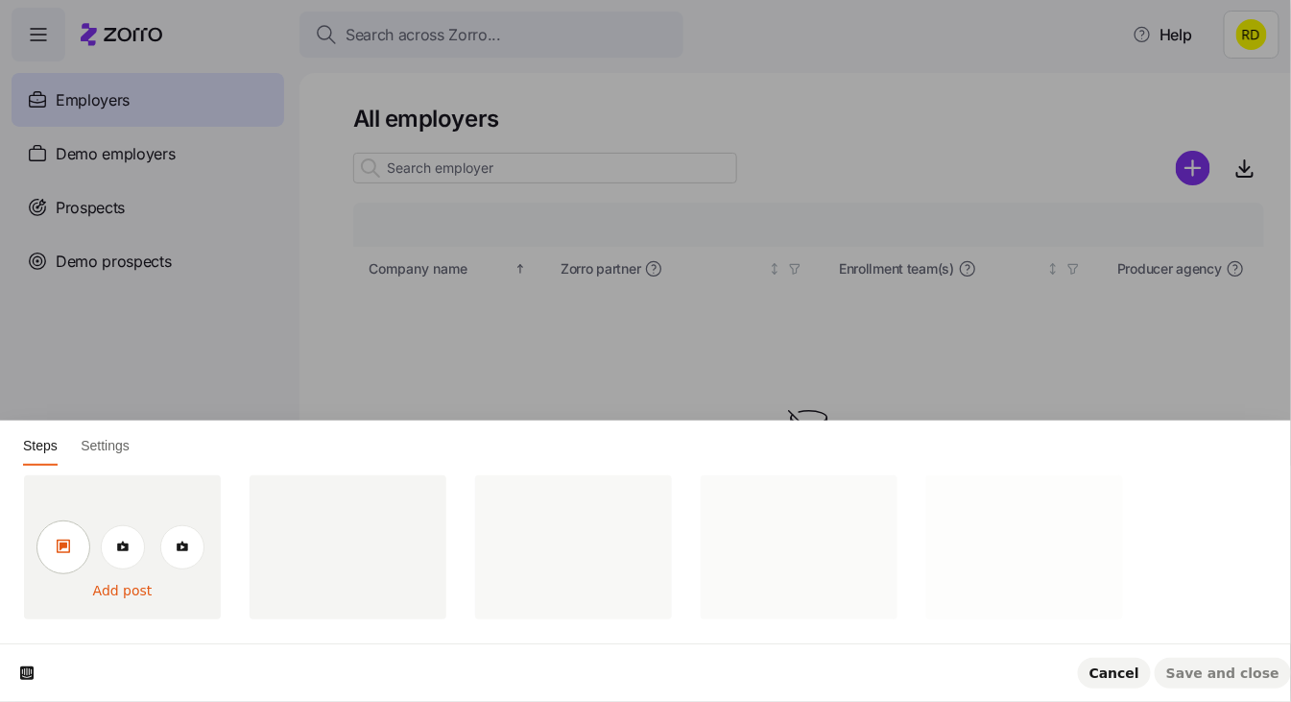
click at [70, 536] on link at bounding box center [63, 547] width 54 height 54
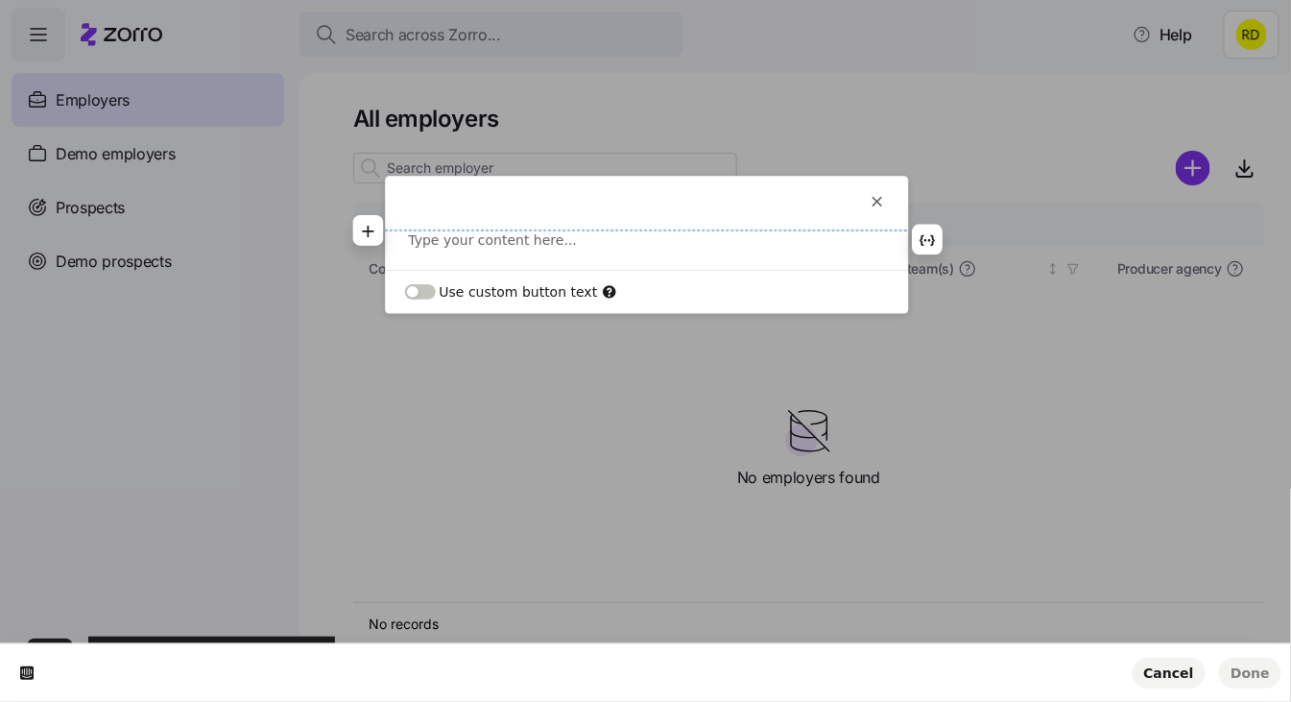
click at [438, 238] on p at bounding box center [647, 239] width 476 height 19
click at [352, 227] on button "button" at bounding box center [367, 230] width 31 height 31
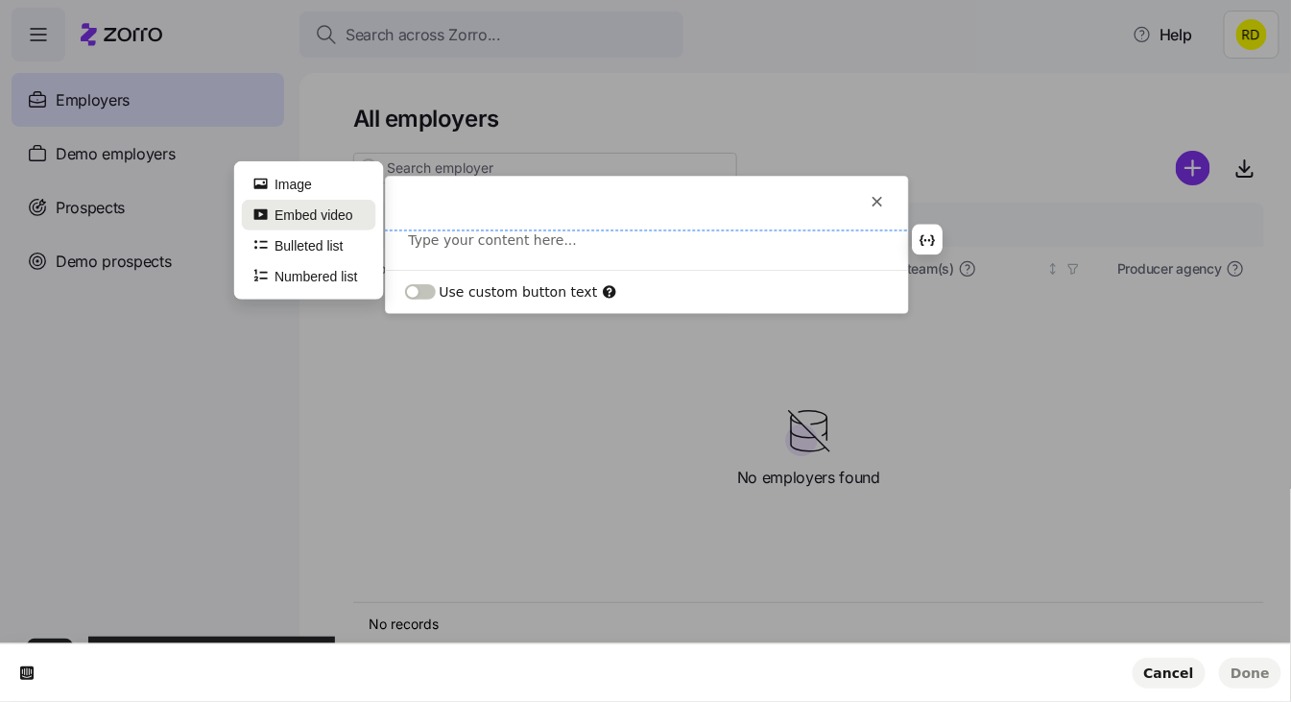
click at [316, 223] on button "Embed video" at bounding box center [308, 215] width 134 height 31
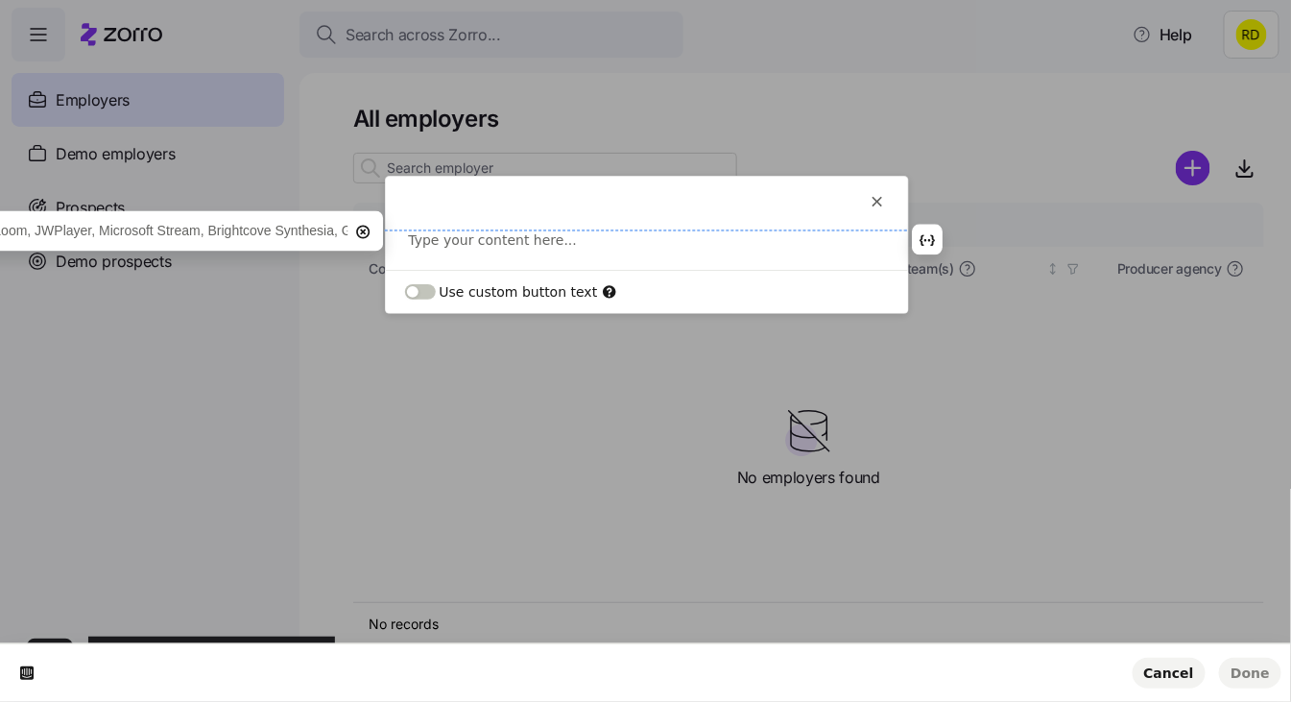
click at [159, 229] on input "text" at bounding box center [26, 231] width 641 height 30
click at [364, 224] on icon "button" at bounding box center [362, 231] width 15 height 15
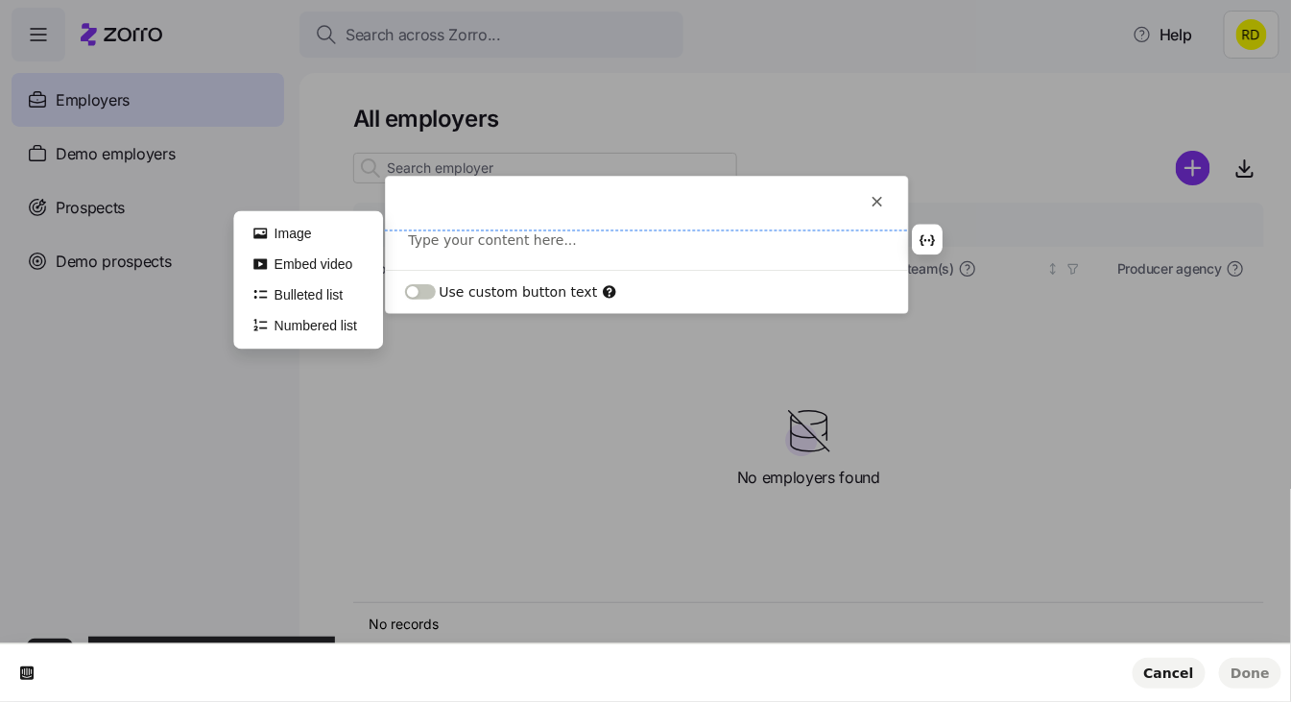
click at [868, 255] on div "Type your content here... Image Embed video Bulleted list Numbered list" at bounding box center [647, 249] width 522 height 39
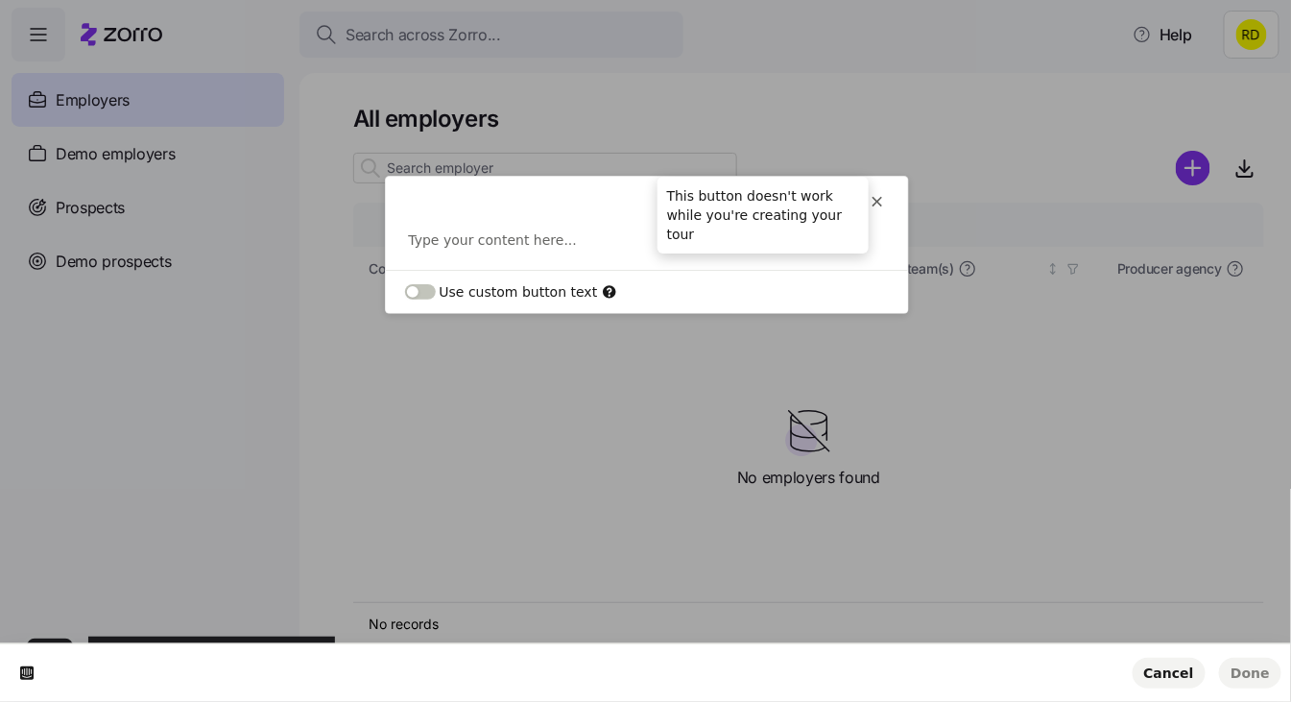
click at [881, 203] on icon at bounding box center [877, 201] width 15 height 15
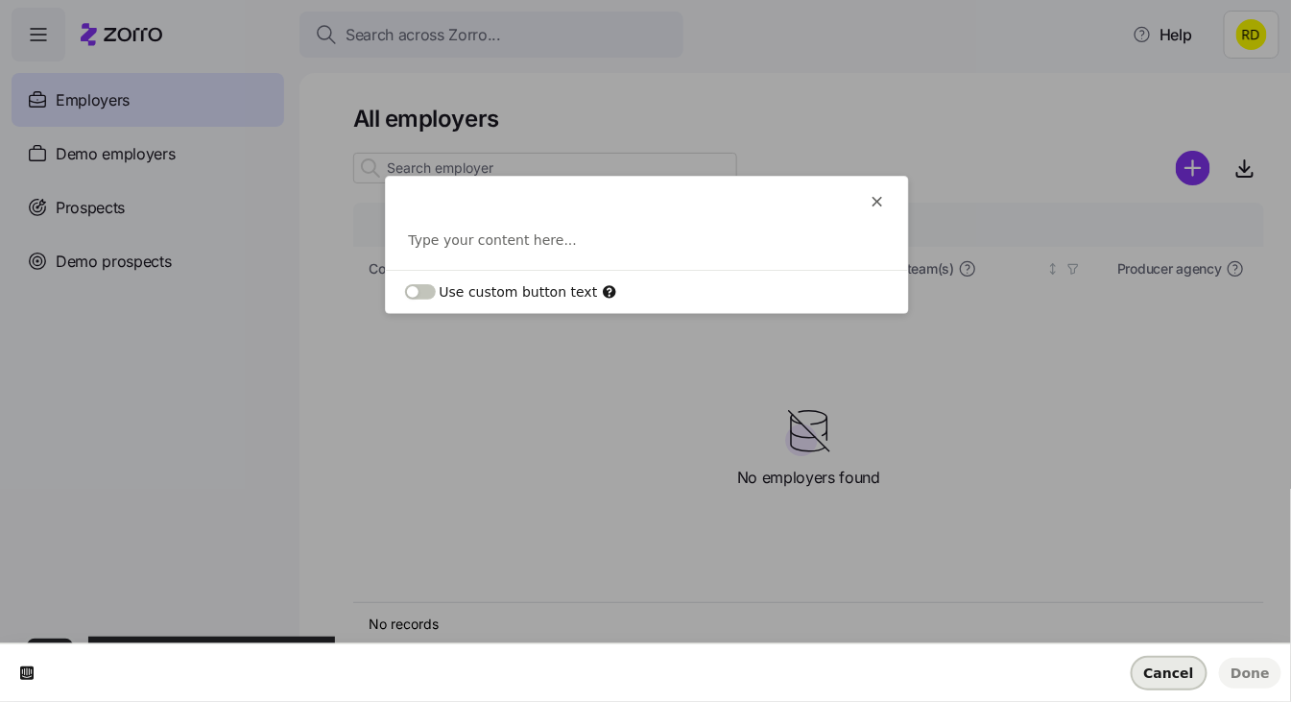
click at [1175, 674] on span "Cancel" at bounding box center [1169, 672] width 50 height 15
